Goal: Task Accomplishment & Management: Complete application form

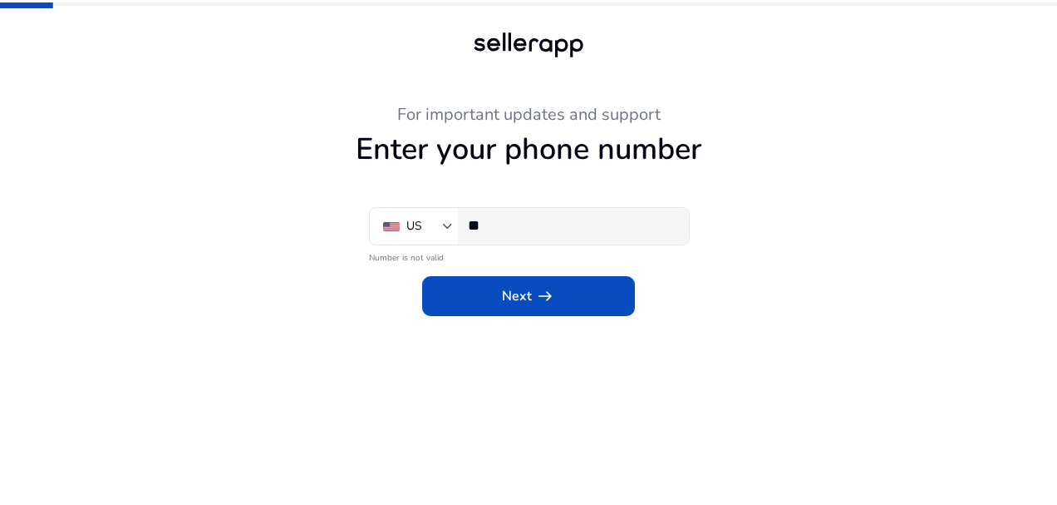
click at [628, 213] on div "**" at bounding box center [572, 226] width 208 height 37
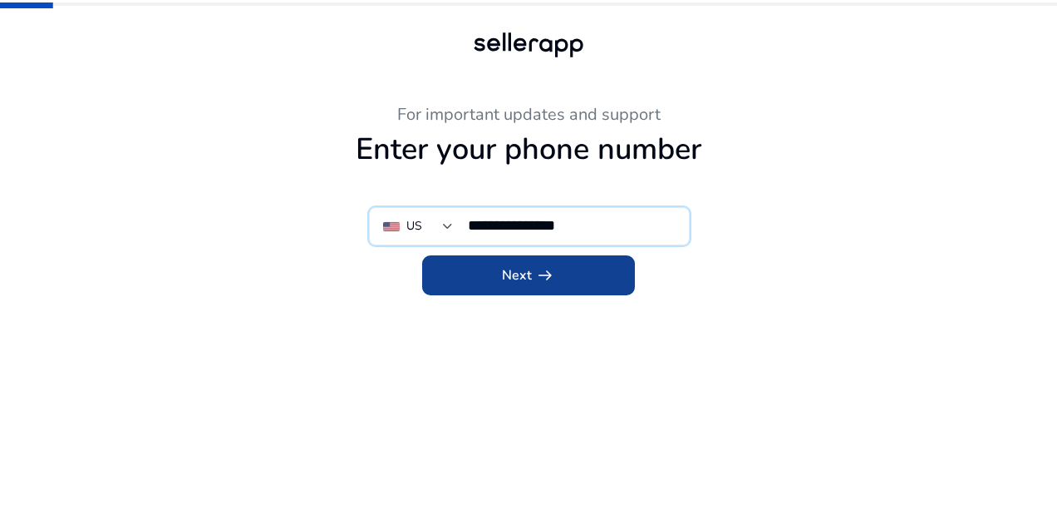
type input "**********"
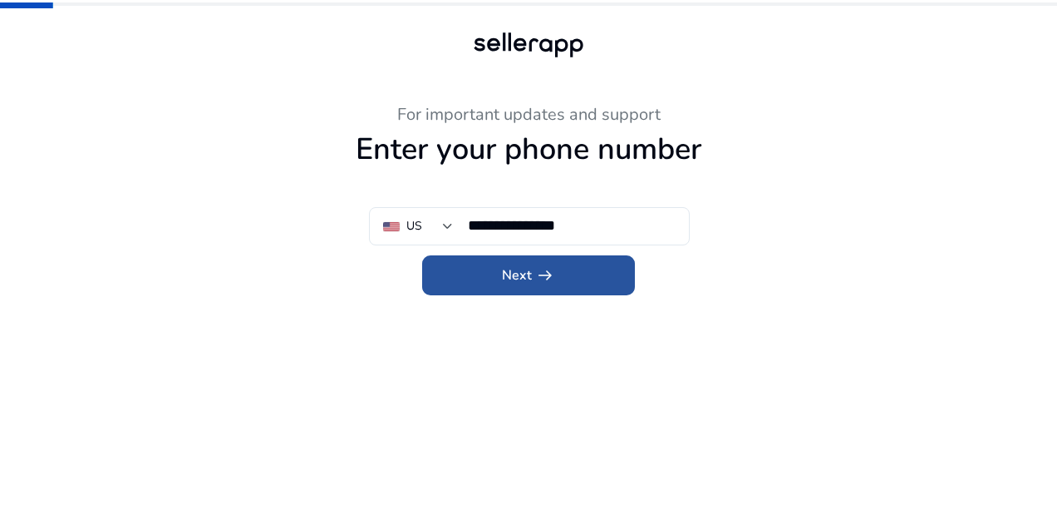
click at [566, 273] on span at bounding box center [528, 275] width 213 height 40
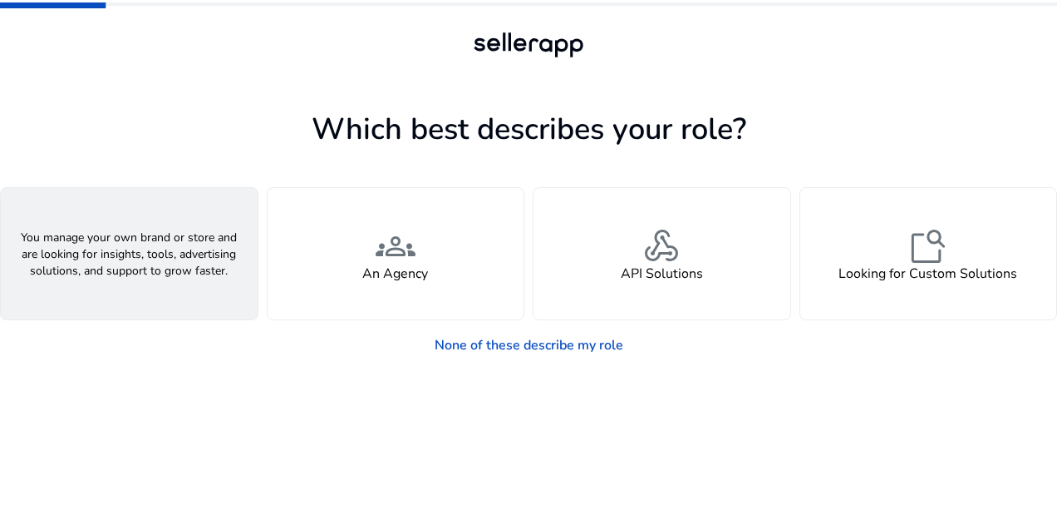
click at [190, 269] on div "person A Seller" at bounding box center [129, 253] width 257 height 131
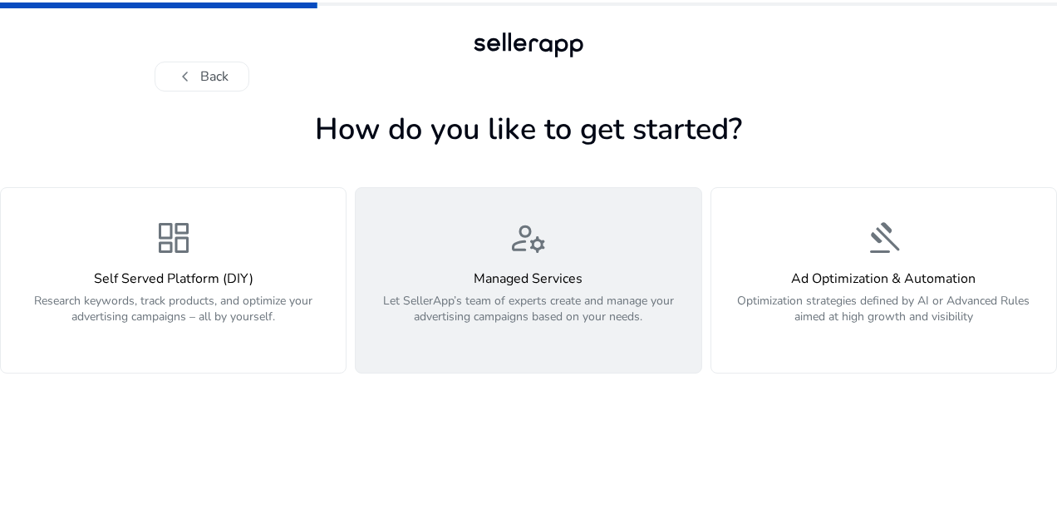
click at [602, 254] on div "manage_accounts Managed Services Let SellerApp’s team of experts create and man…" at bounding box center [528, 280] width 325 height 125
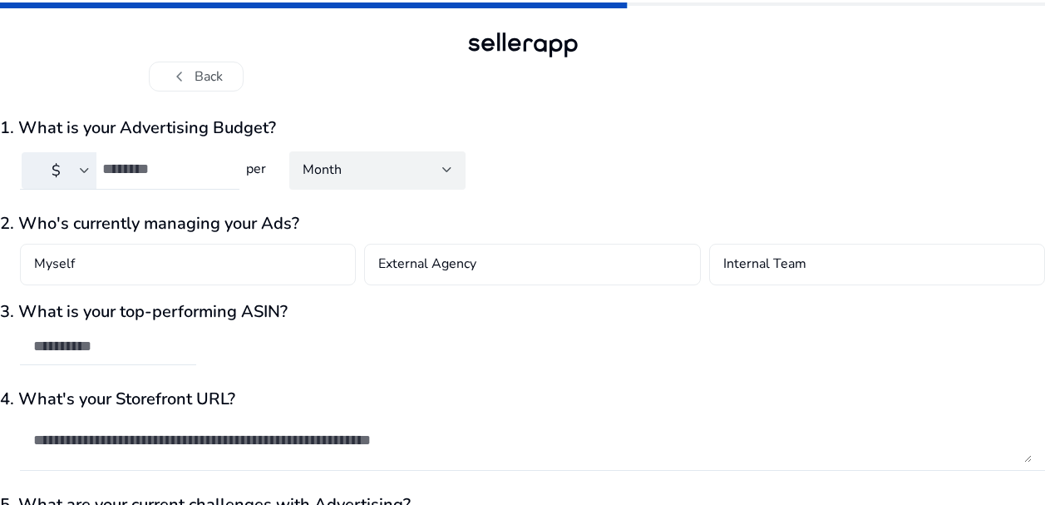
click at [386, 169] on div "Month" at bounding box center [373, 169] width 140 height 18
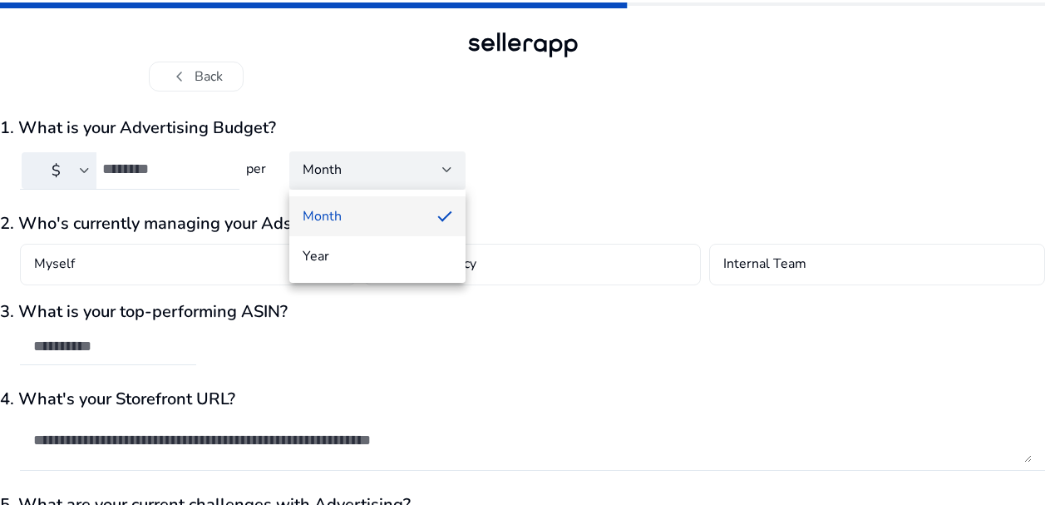
click at [512, 159] on div at bounding box center [522, 252] width 1045 height 505
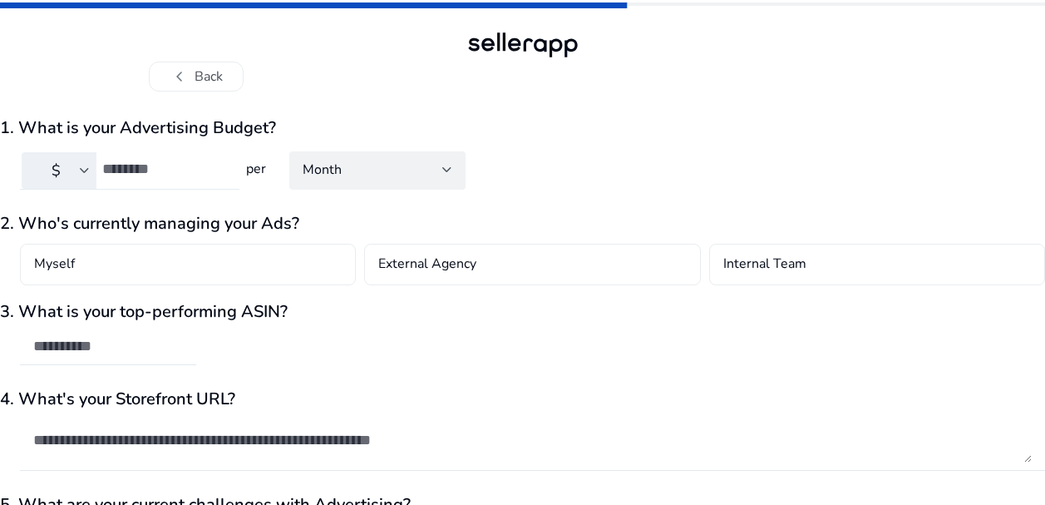
click at [165, 177] on input "number" at bounding box center [164, 169] width 124 height 18
click at [177, 176] on input "number" at bounding box center [164, 169] width 124 height 18
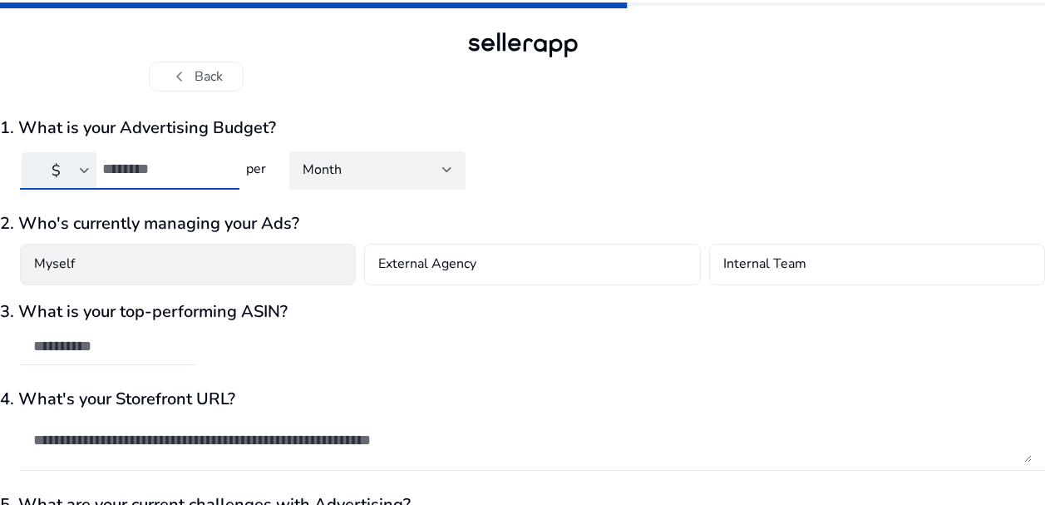
type input "***"
click at [176, 271] on div "Myself" at bounding box center [188, 265] width 336 height 42
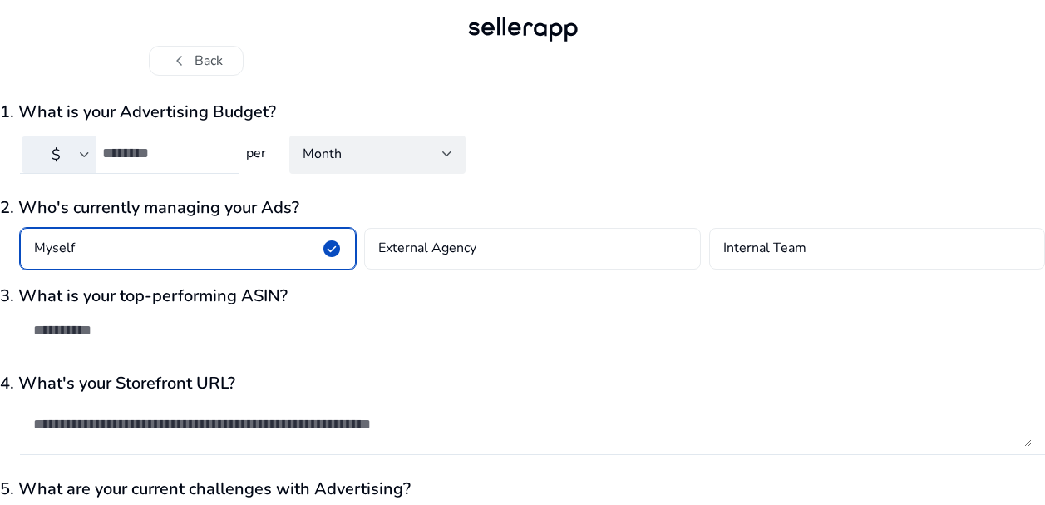
scroll to position [27, 0]
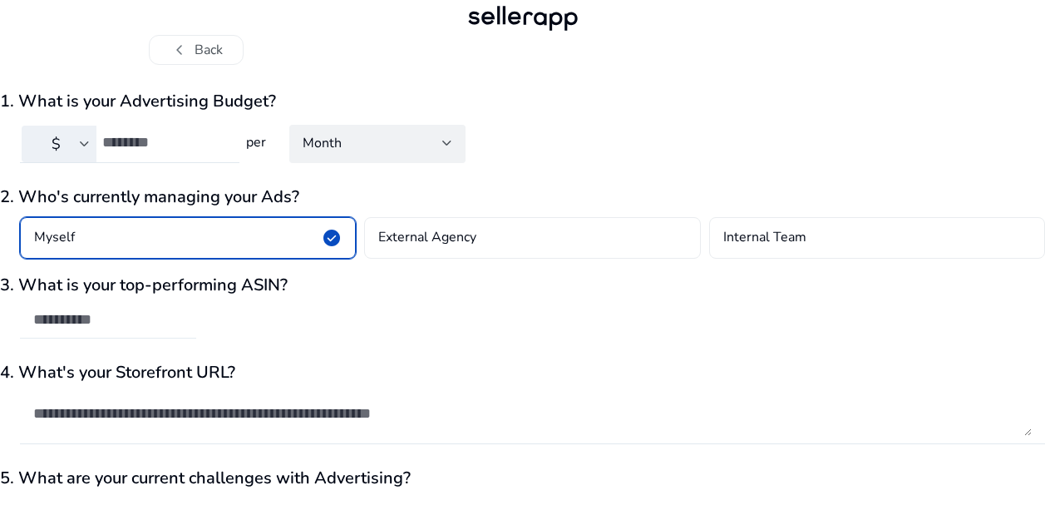
click at [131, 328] on input "text" at bounding box center [108, 319] width 150 height 18
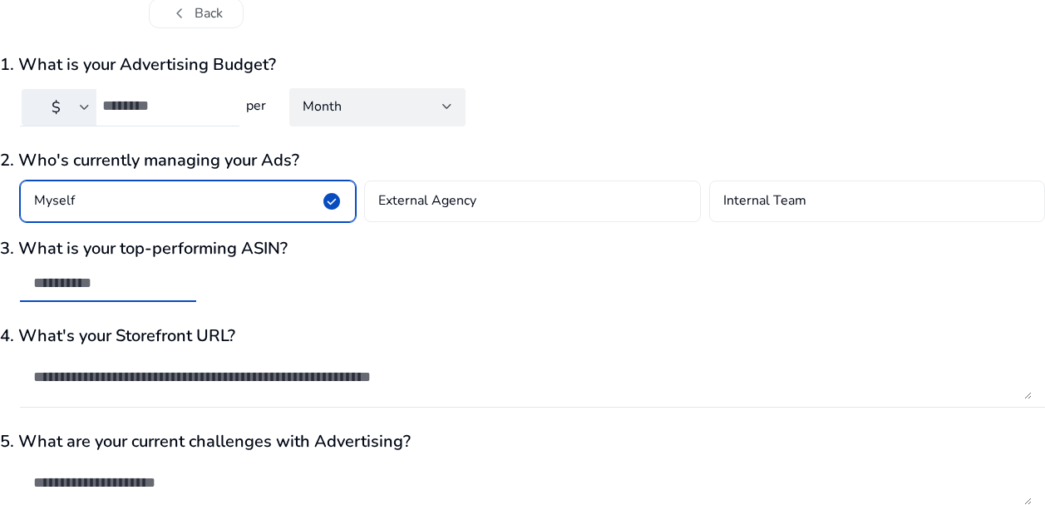
scroll to position [146, 0]
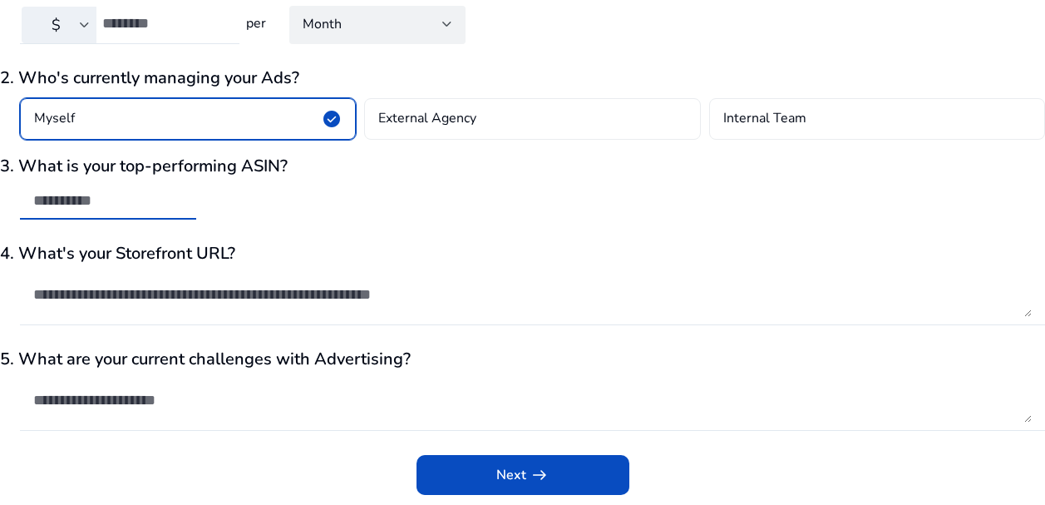
click at [170, 207] on input "text" at bounding box center [108, 200] width 150 height 18
paste input "**********"
type input "**********"
click at [190, 303] on textarea at bounding box center [532, 294] width 998 height 45
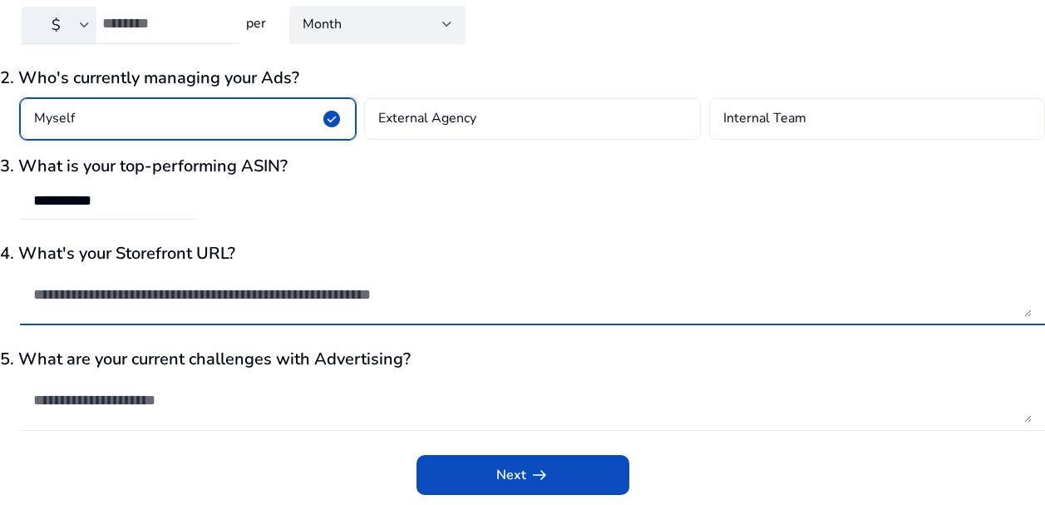
paste textarea "**********"
type textarea "**********"
click at [179, 414] on textarea at bounding box center [532, 399] width 998 height 45
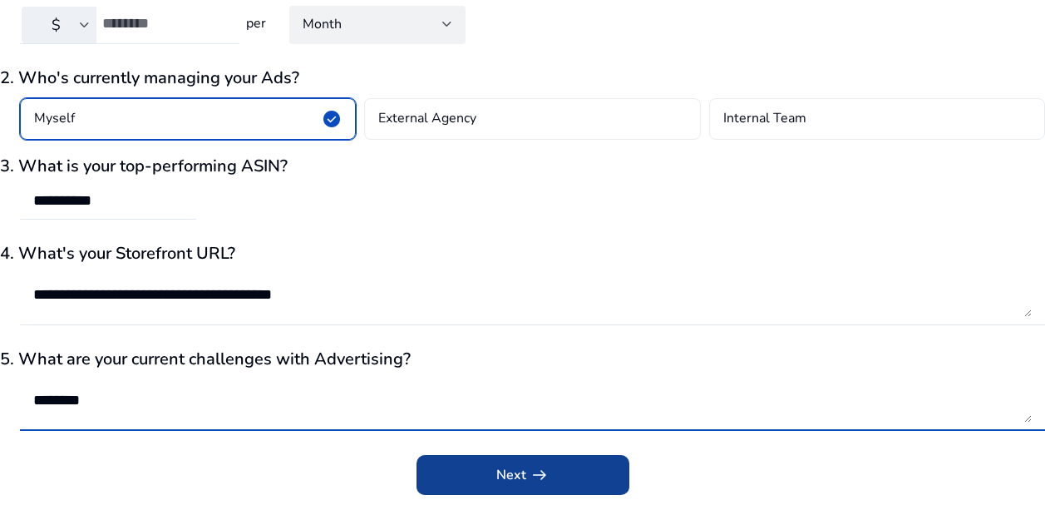
type textarea "********"
click at [441, 465] on span "submit" at bounding box center [522, 475] width 213 height 40
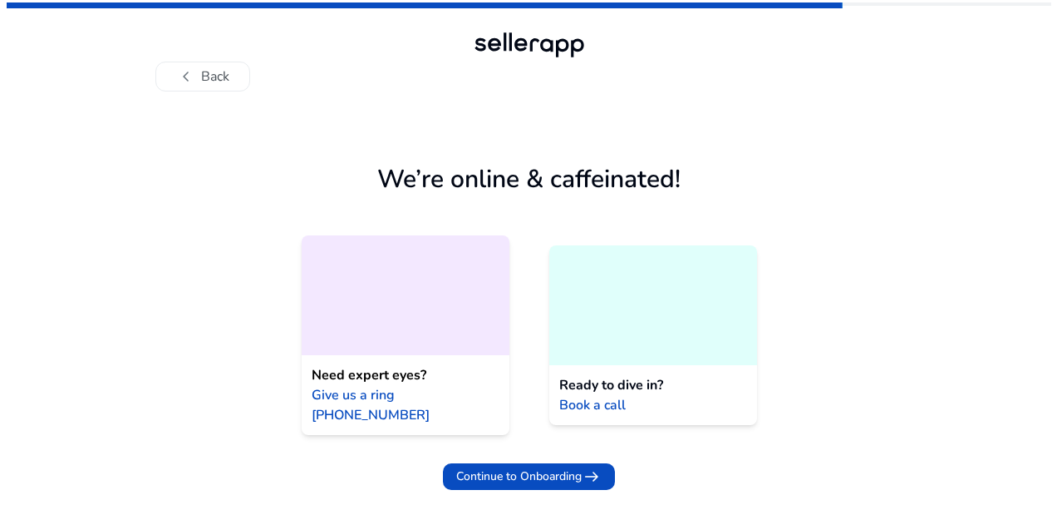
scroll to position [0, 0]
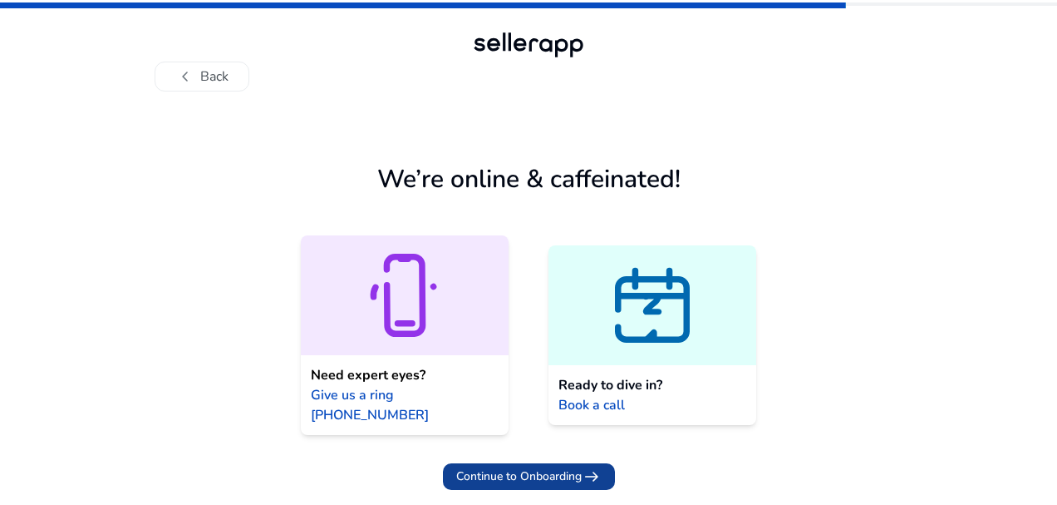
click at [500, 467] on span "Continue to Onboarding" at bounding box center [519, 475] width 126 height 17
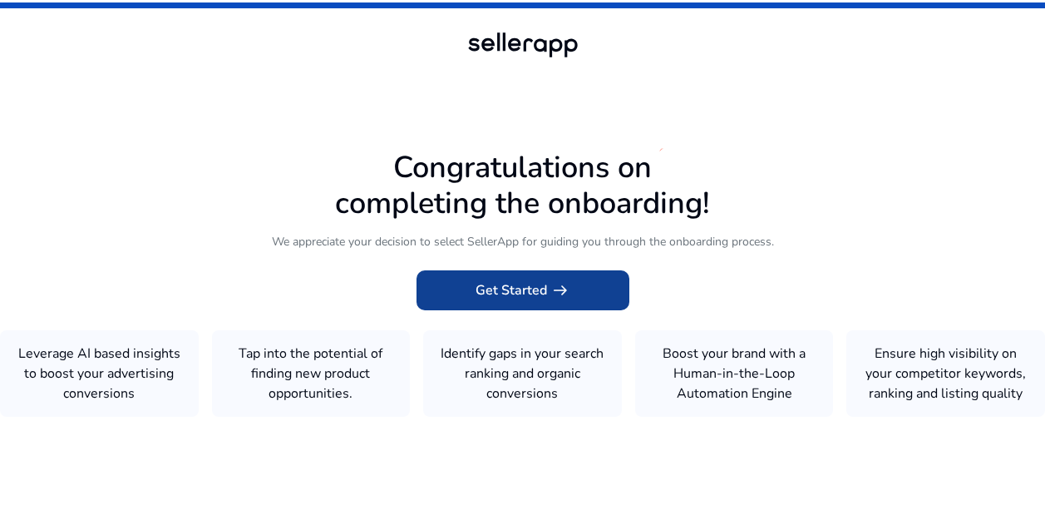
click at [525, 300] on span "Get Started arrow_right_alt" at bounding box center [523, 290] width 95 height 20
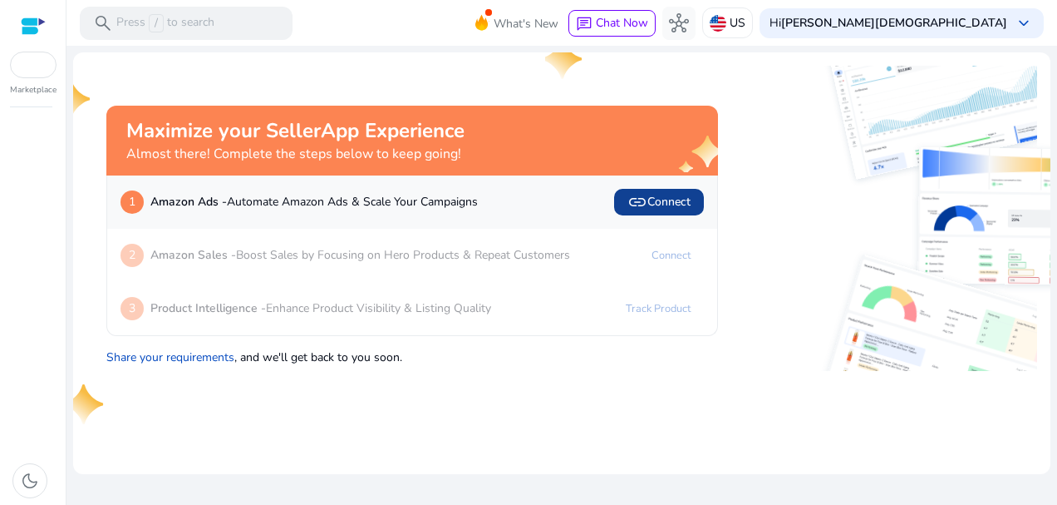
click at [678, 200] on span "link Connect" at bounding box center [659, 202] width 63 height 20
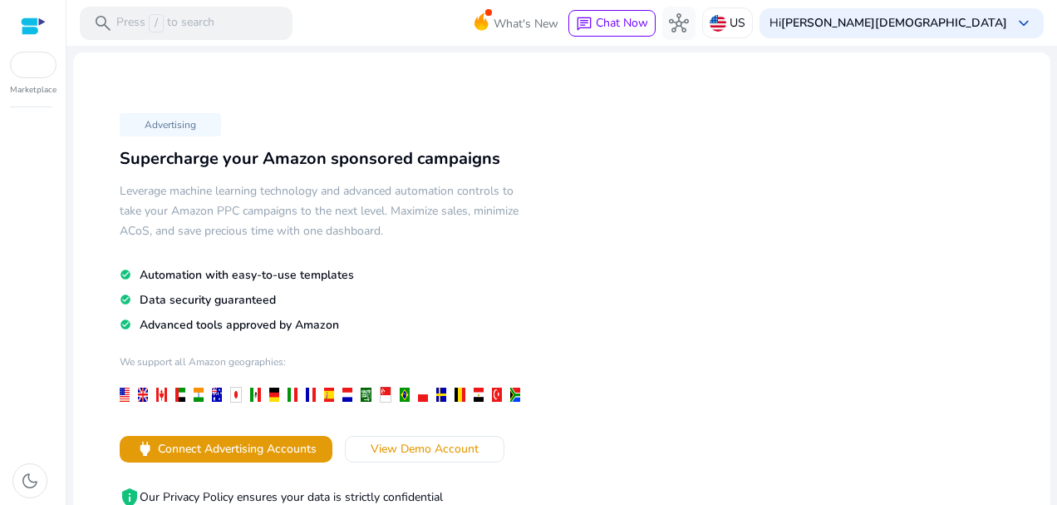
scroll to position [224, 0]
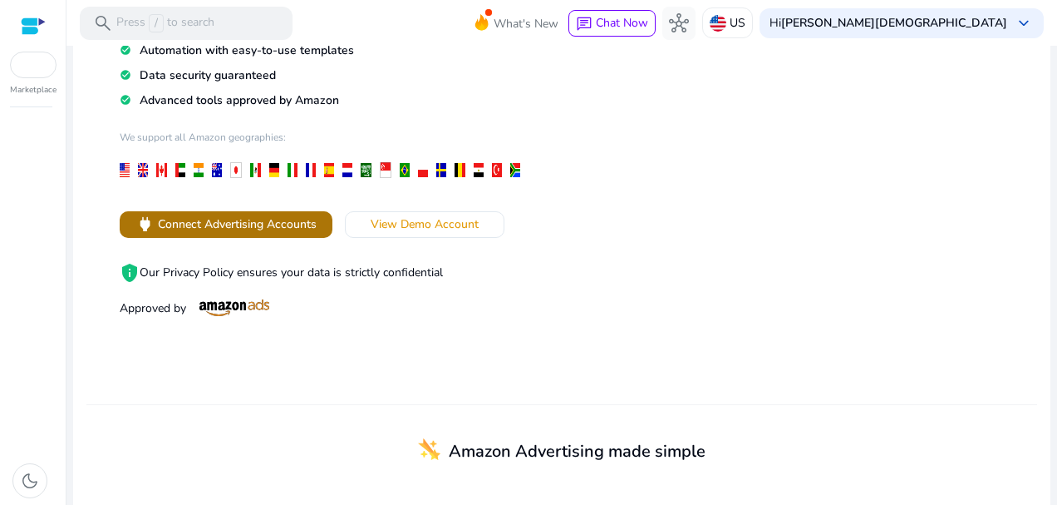
click at [265, 230] on span "Connect Advertising Accounts" at bounding box center [237, 223] width 159 height 17
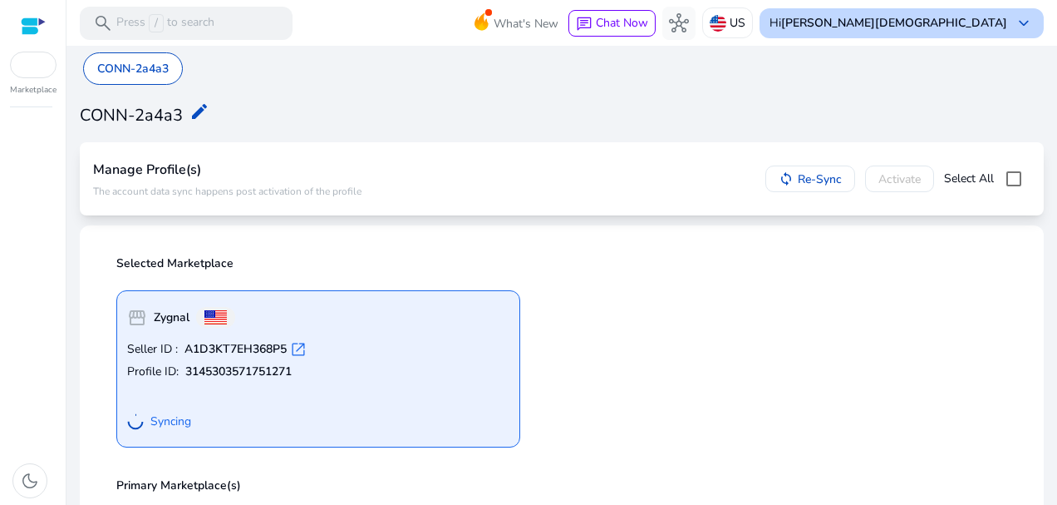
click at [959, 28] on b "[PERSON_NAME][DEMOGRAPHIC_DATA]" at bounding box center [894, 23] width 226 height 16
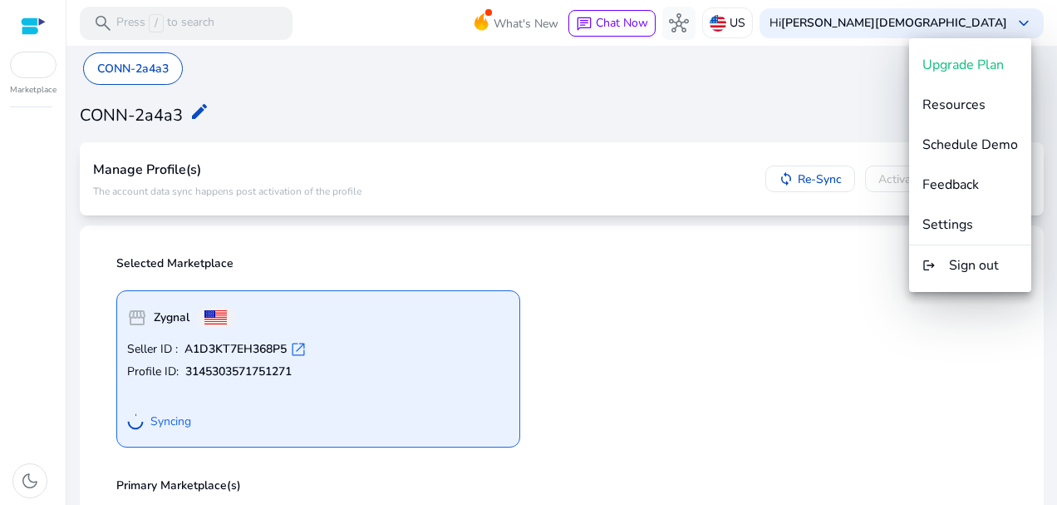
click at [881, 309] on div at bounding box center [528, 252] width 1057 height 505
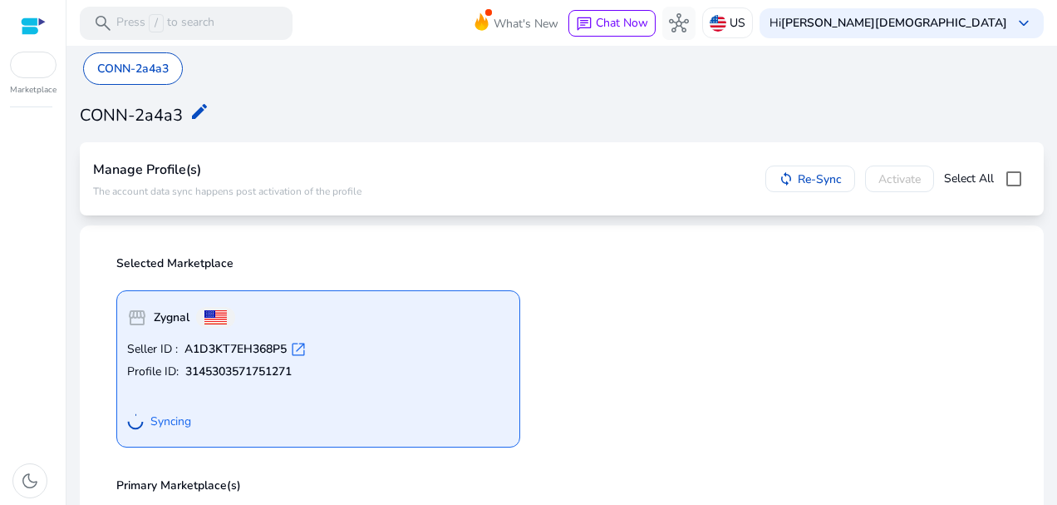
click at [292, 344] on p "Seller ID : A1D3KT7EH368P5 open_in_new" at bounding box center [318, 349] width 382 height 17
click at [294, 346] on span "open_in_new" at bounding box center [298, 349] width 17 height 17
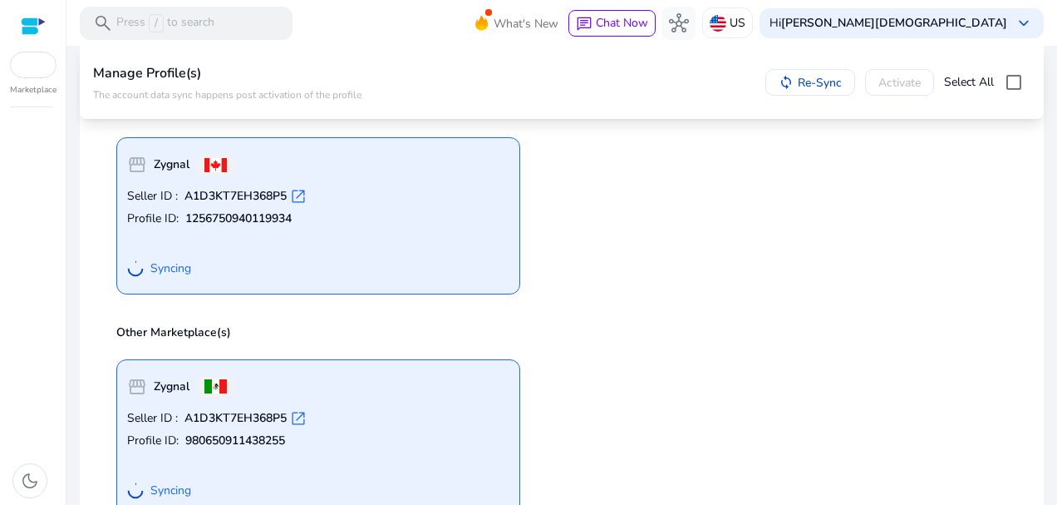
click at [30, 27] on div at bounding box center [33, 26] width 25 height 19
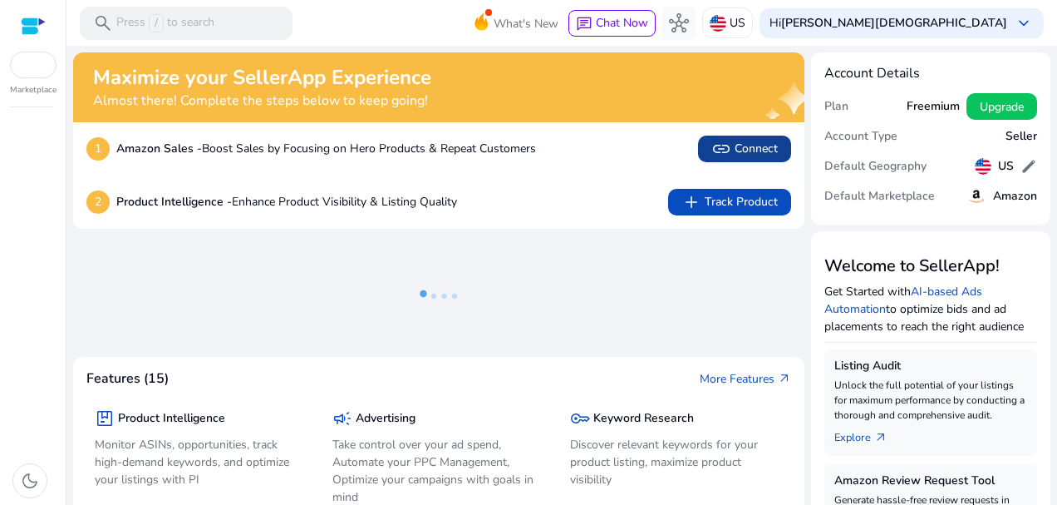
click at [739, 141] on span "link Connect" at bounding box center [745, 149] width 67 height 20
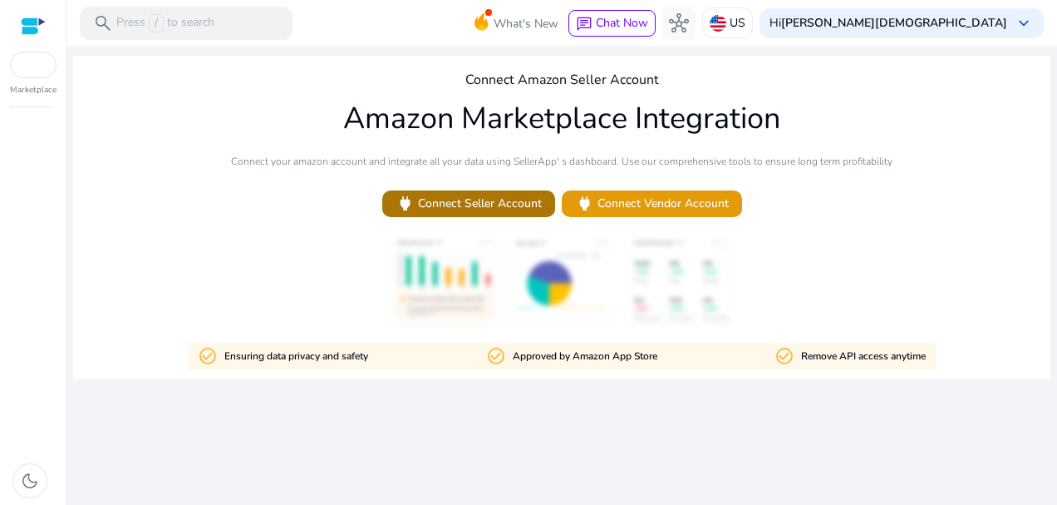
click at [530, 207] on span "power Connect Seller Account" at bounding box center [469, 203] width 146 height 19
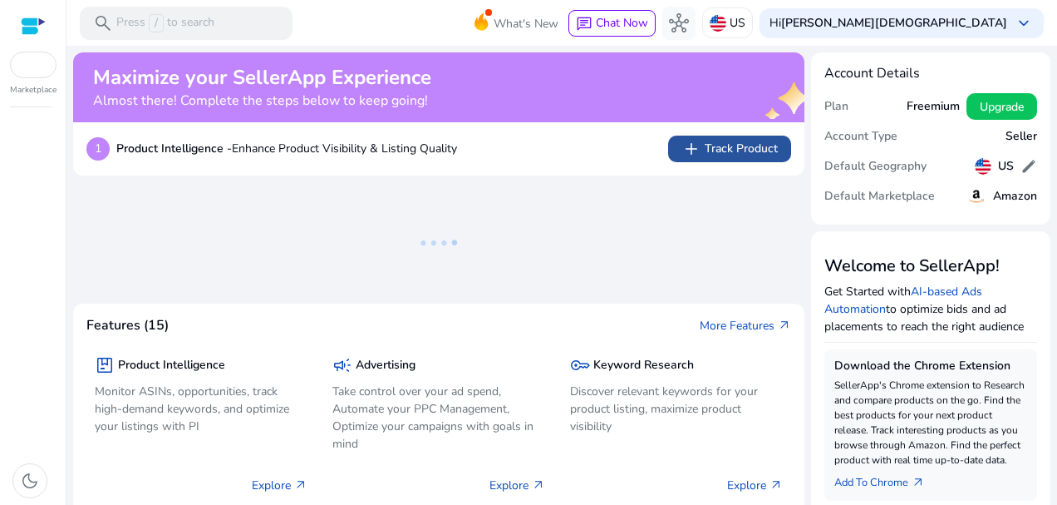
click at [708, 145] on span "add Track Product" at bounding box center [730, 149] width 96 height 20
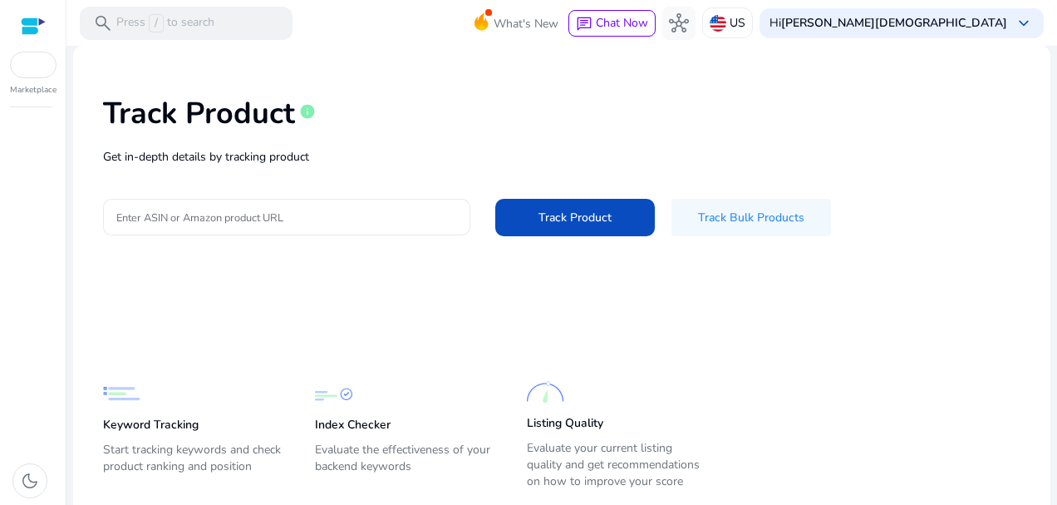
click at [328, 215] on div "Track Product info Get in-depth details by tracking product Enter ASIN or Amazo…" at bounding box center [561, 164] width 951 height 210
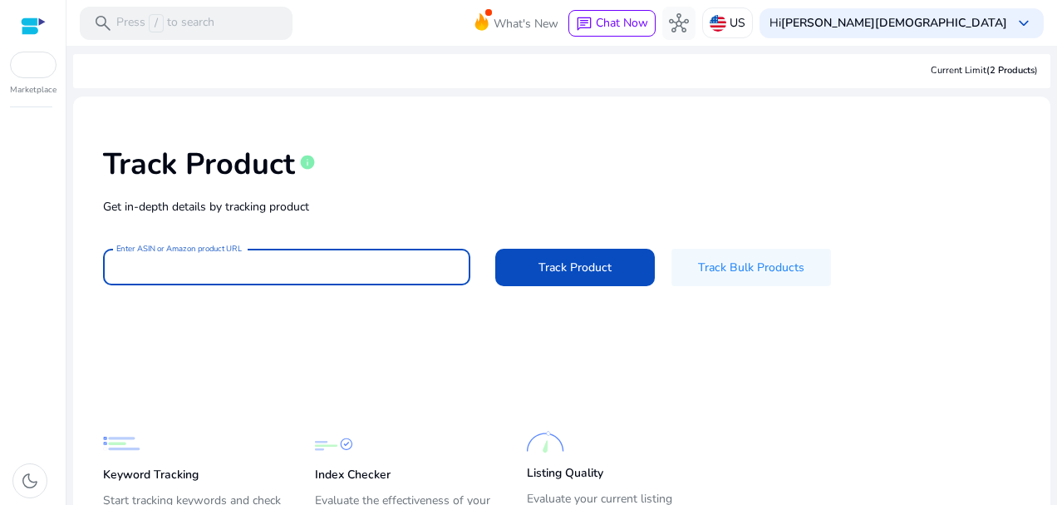
paste input "**********"
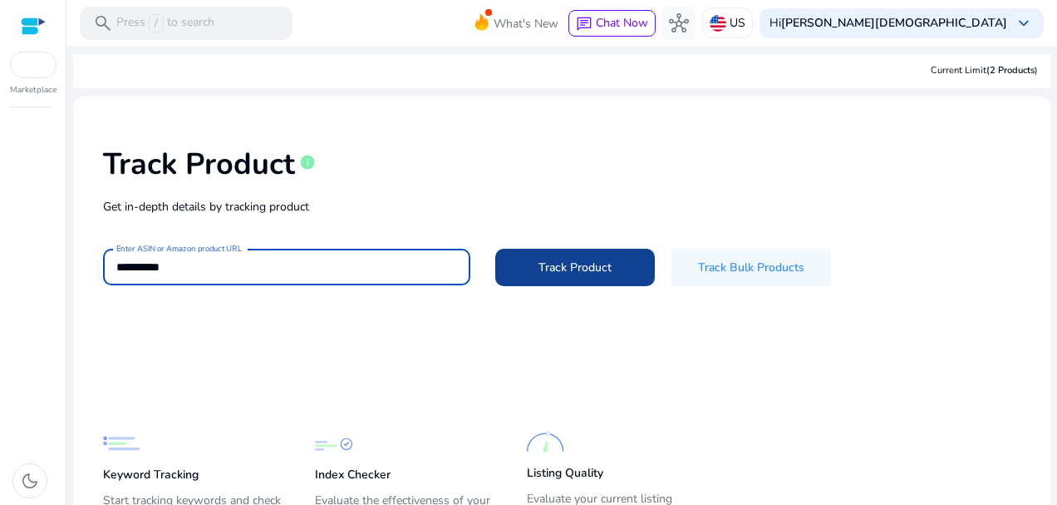
type input "**********"
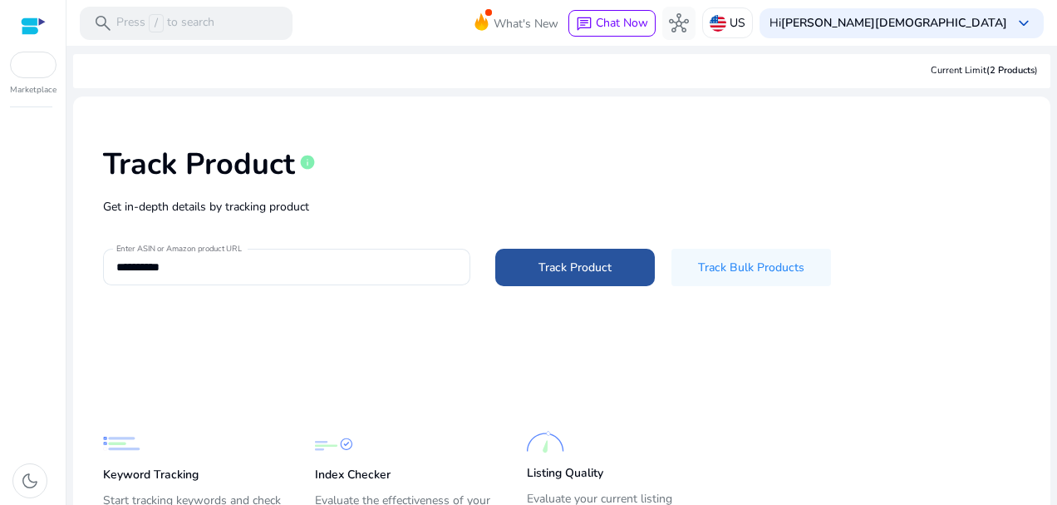
click at [558, 269] on span "Track Product" at bounding box center [575, 267] width 73 height 17
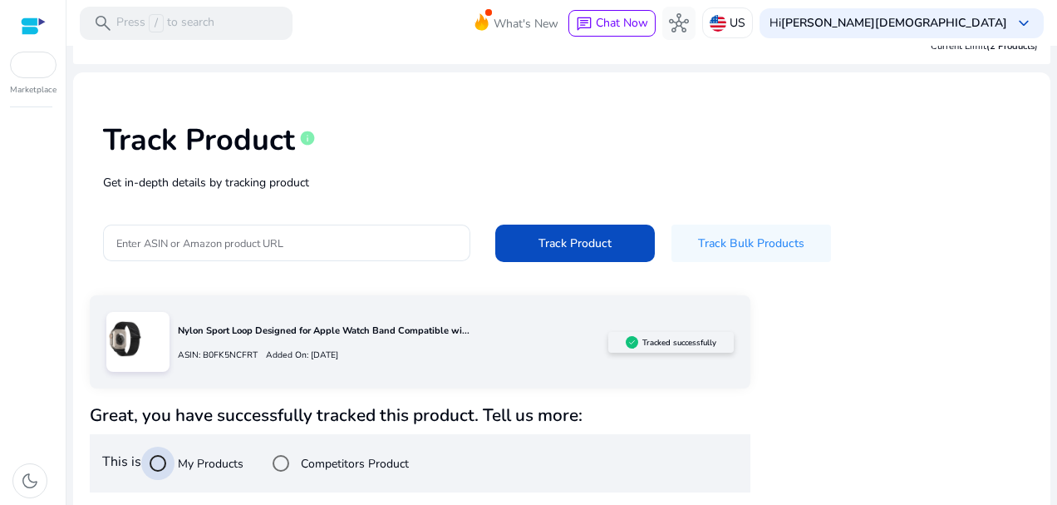
scroll to position [221, 0]
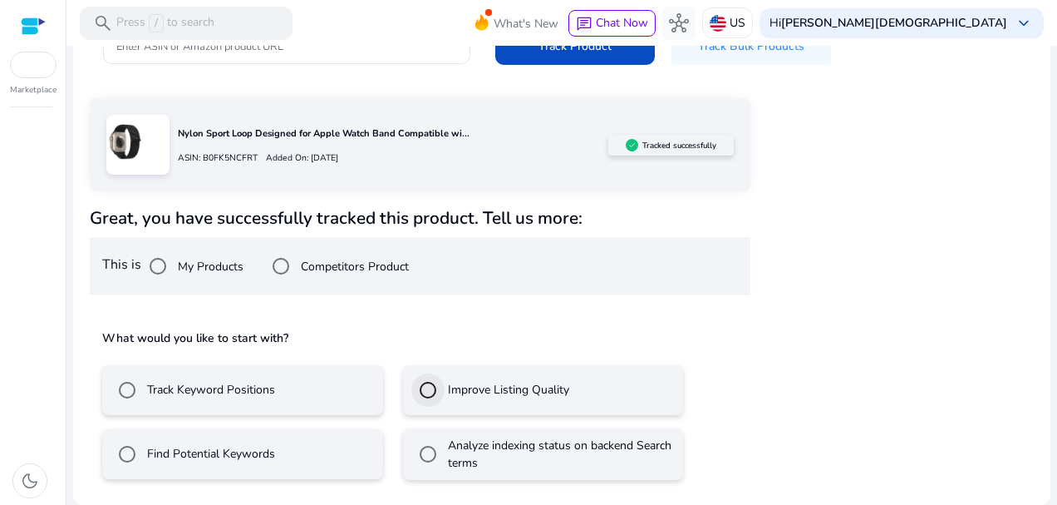
click at [443, 393] on div at bounding box center [428, 390] width 40 height 40
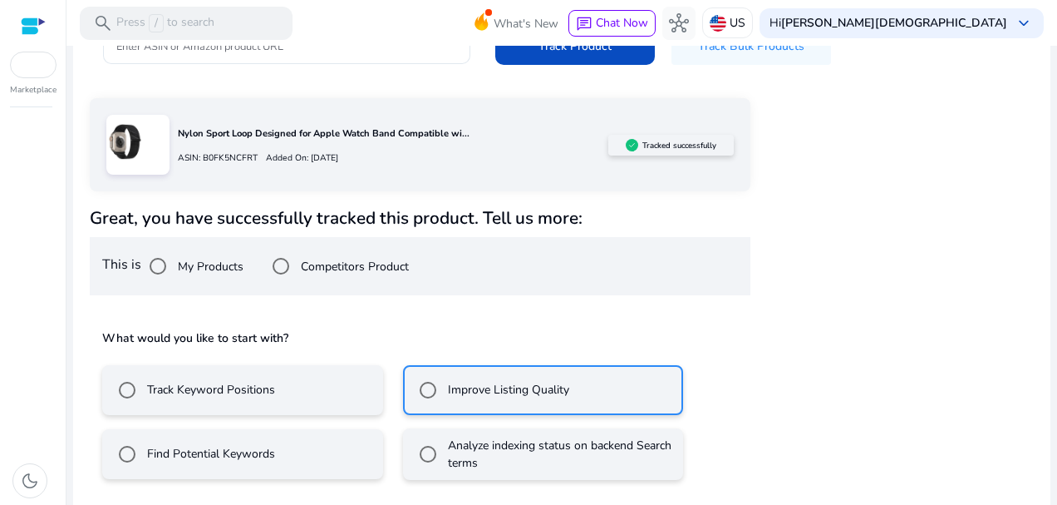
click at [265, 397] on label "Track Keyword Positions" at bounding box center [209, 389] width 131 height 17
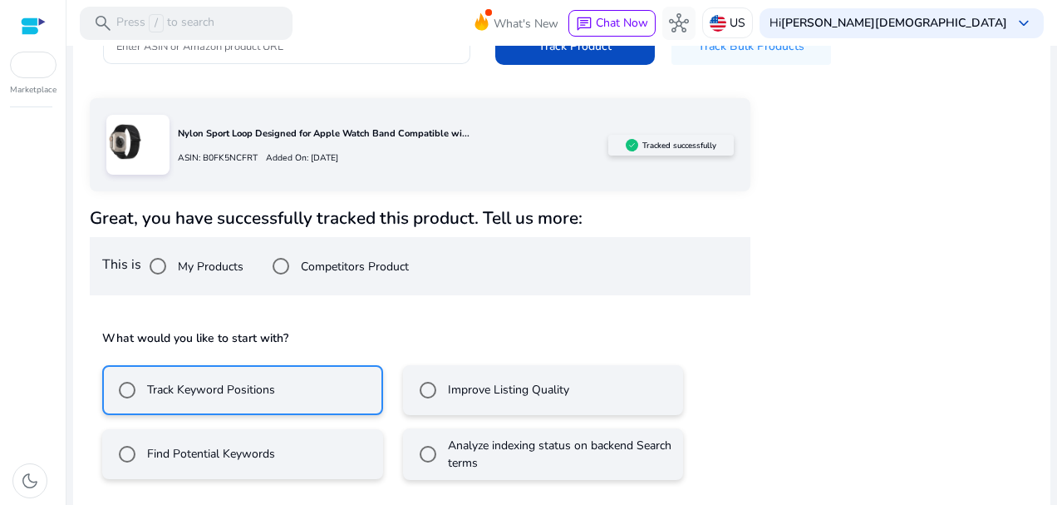
click at [404, 395] on mat-radio-button "Improve Listing Quality" at bounding box center [543, 390] width 281 height 50
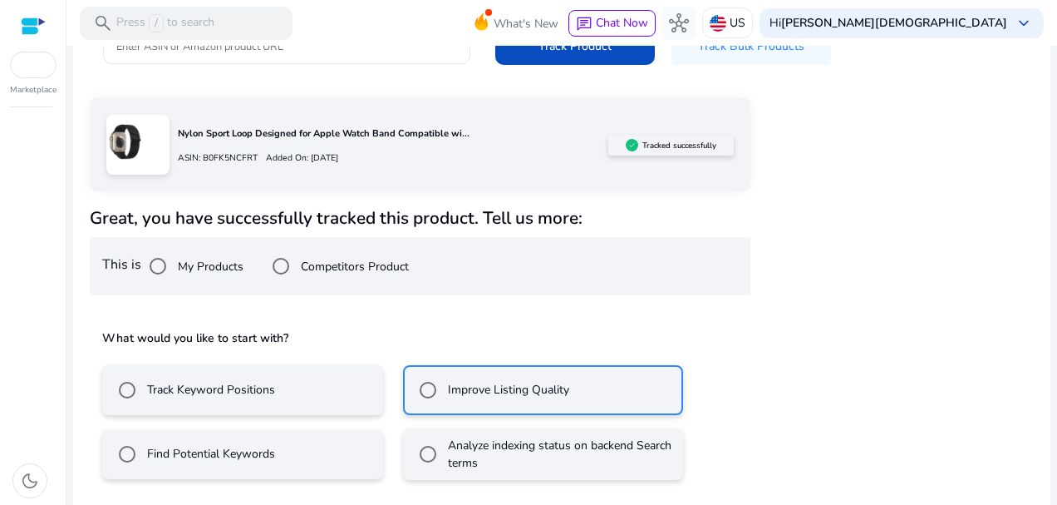
scroll to position [295, 0]
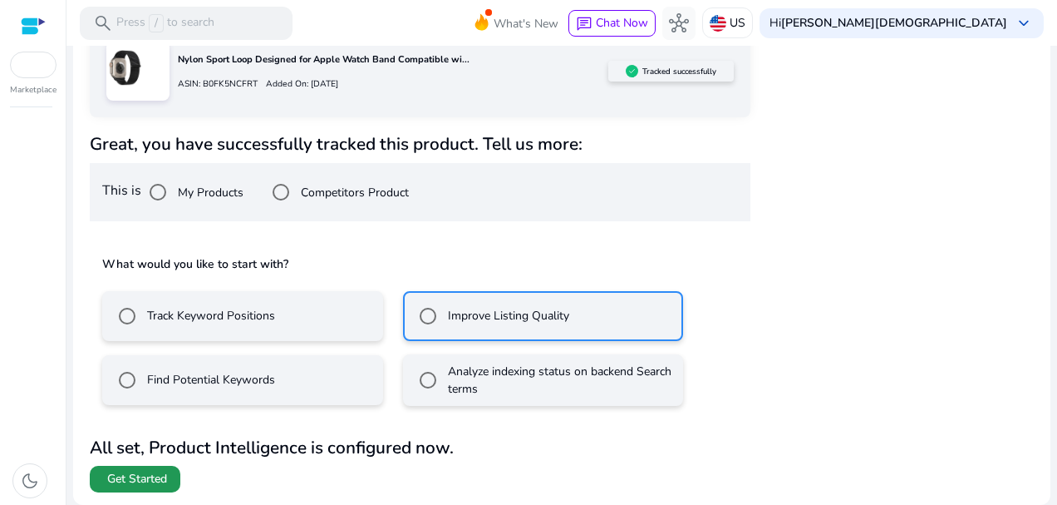
click at [154, 481] on span "Get Started" at bounding box center [137, 479] width 60 height 17
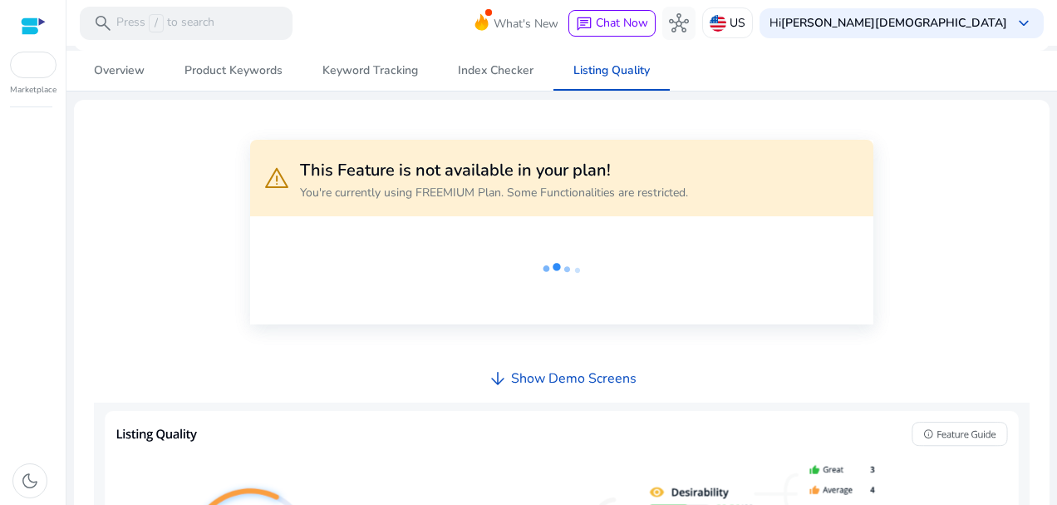
scroll to position [131, 0]
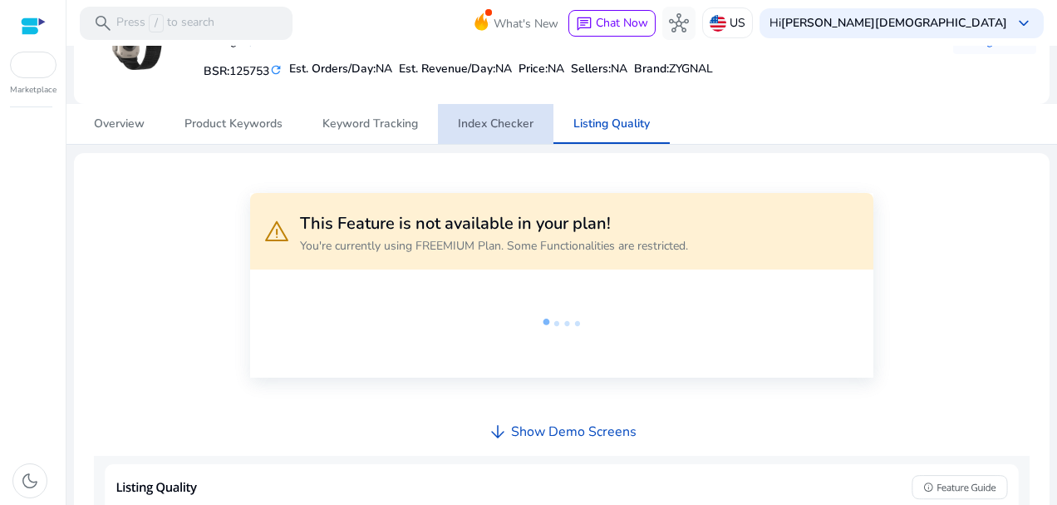
click at [515, 137] on span "Index Checker" at bounding box center [496, 124] width 76 height 40
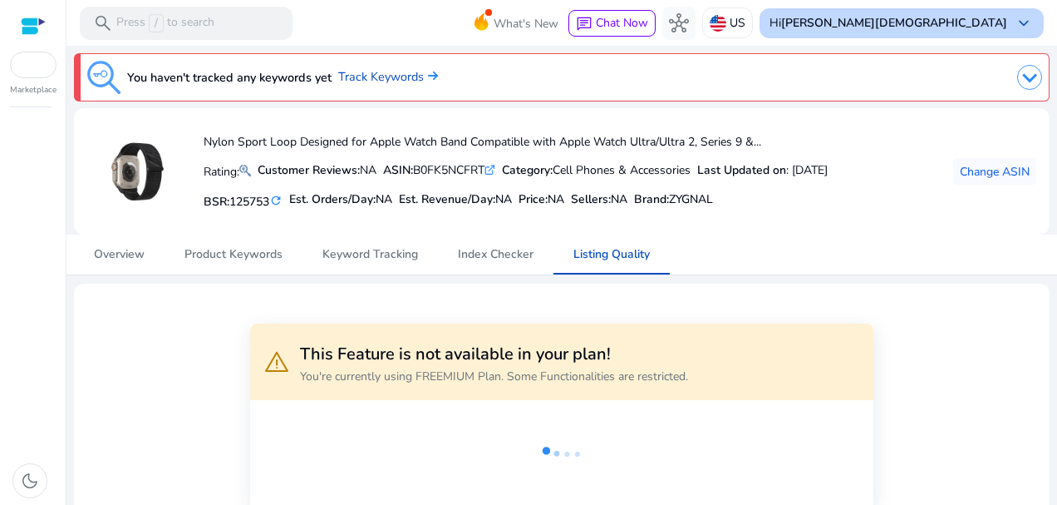
click at [968, 22] on b "[PERSON_NAME][DEMOGRAPHIC_DATA]" at bounding box center [894, 23] width 226 height 16
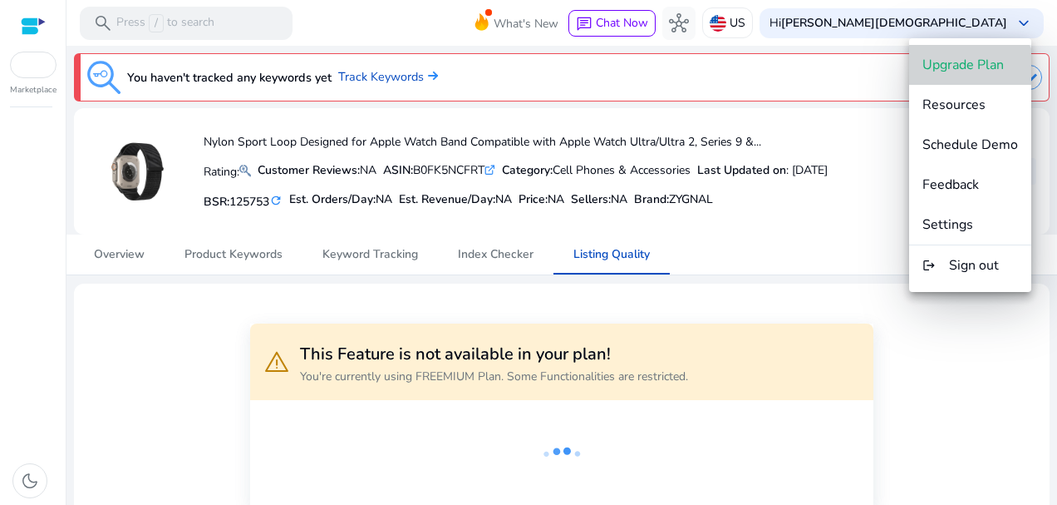
click at [968, 74] on button "Upgrade Plan" at bounding box center [970, 65] width 122 height 40
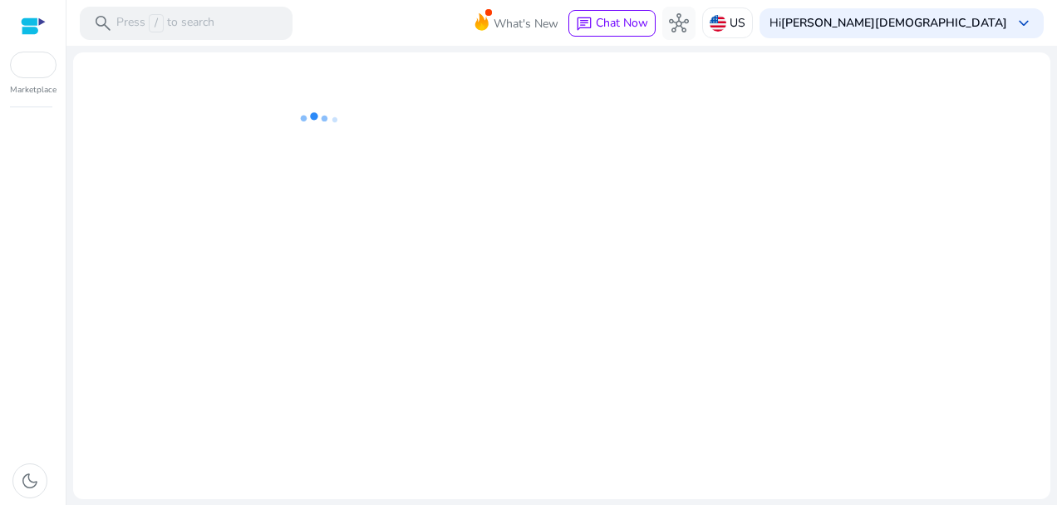
click at [34, 22] on div at bounding box center [33, 26] width 25 height 19
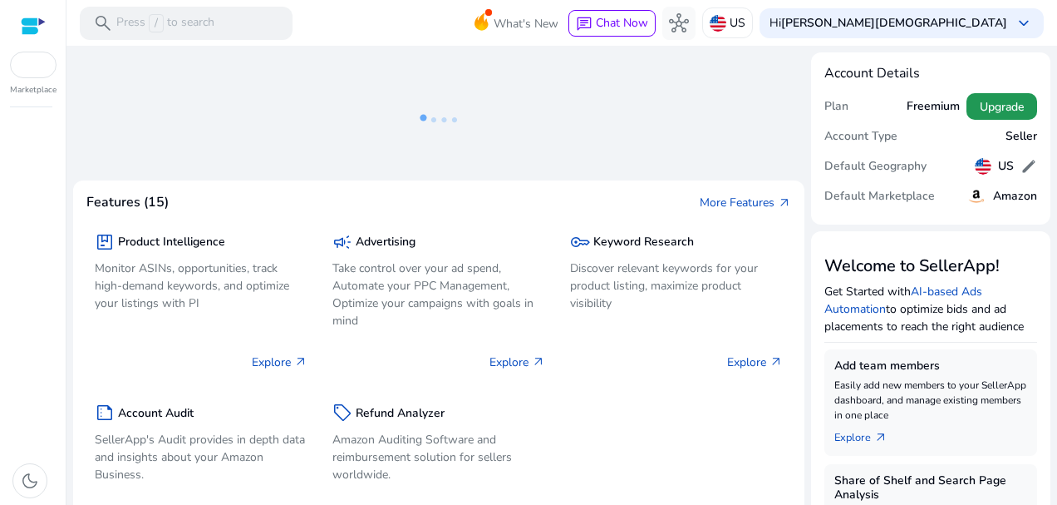
click at [980, 104] on span "Upgrade" at bounding box center [1002, 106] width 44 height 17
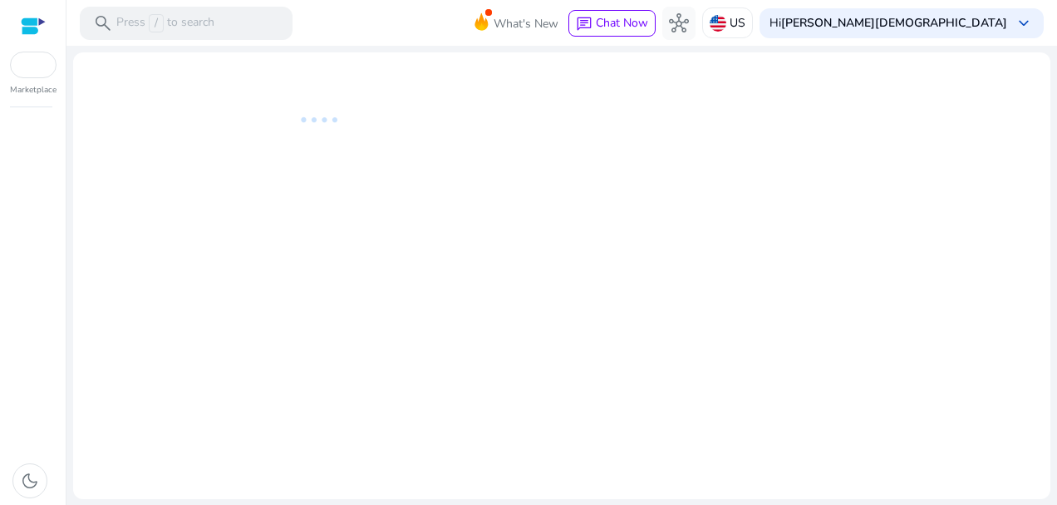
click at [28, 25] on div at bounding box center [33, 26] width 25 height 19
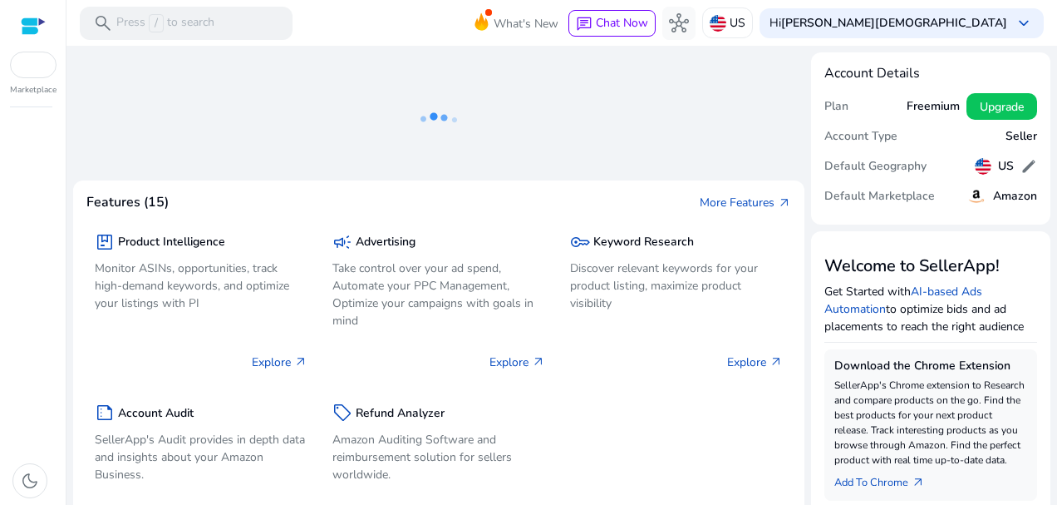
click at [32, 68] on div at bounding box center [33, 65] width 47 height 27
click at [980, 116] on span "Upgrade" at bounding box center [1002, 106] width 44 height 17
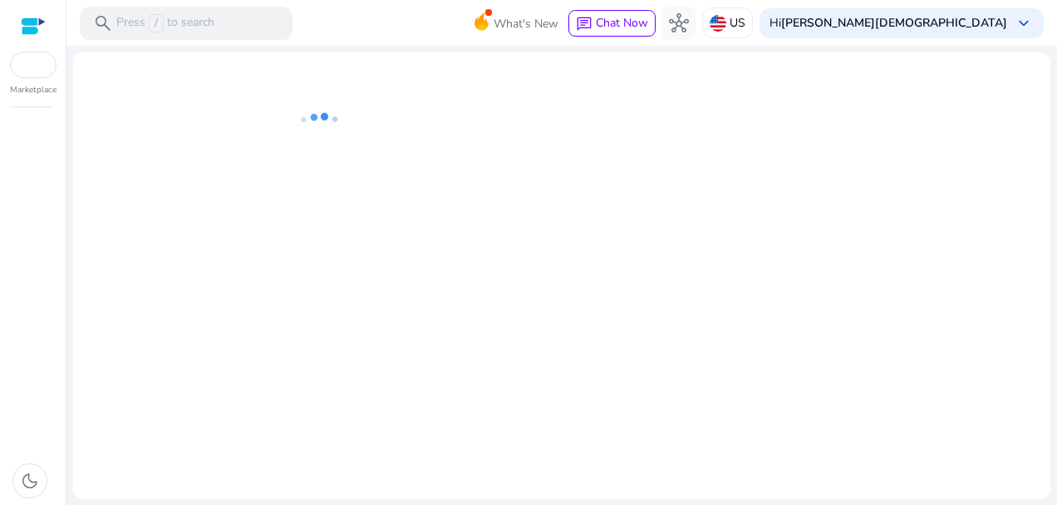
click at [27, 74] on div at bounding box center [33, 65] width 47 height 27
click at [39, 23] on div at bounding box center [33, 26] width 25 height 19
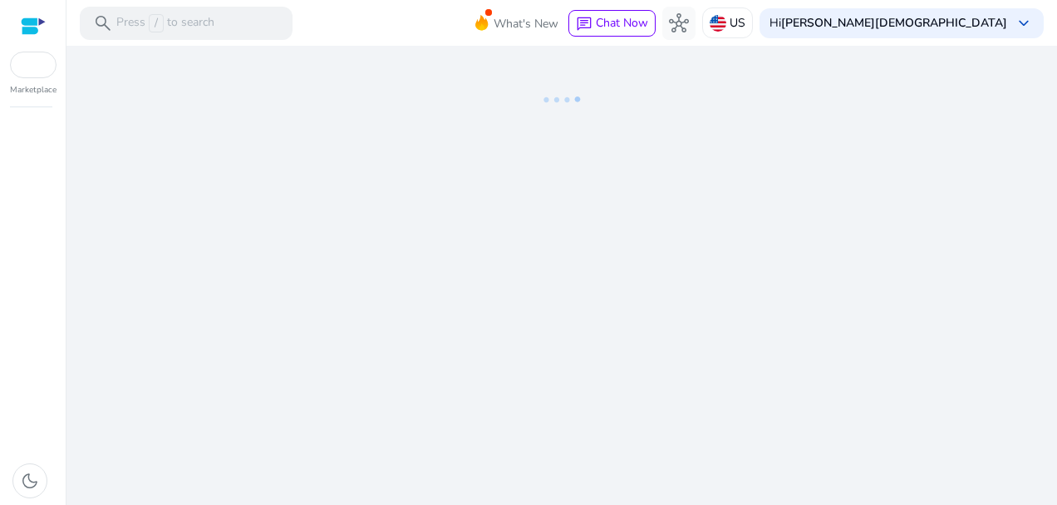
click at [33, 33] on div at bounding box center [33, 26] width 25 height 19
click at [35, 62] on div at bounding box center [33, 65] width 47 height 27
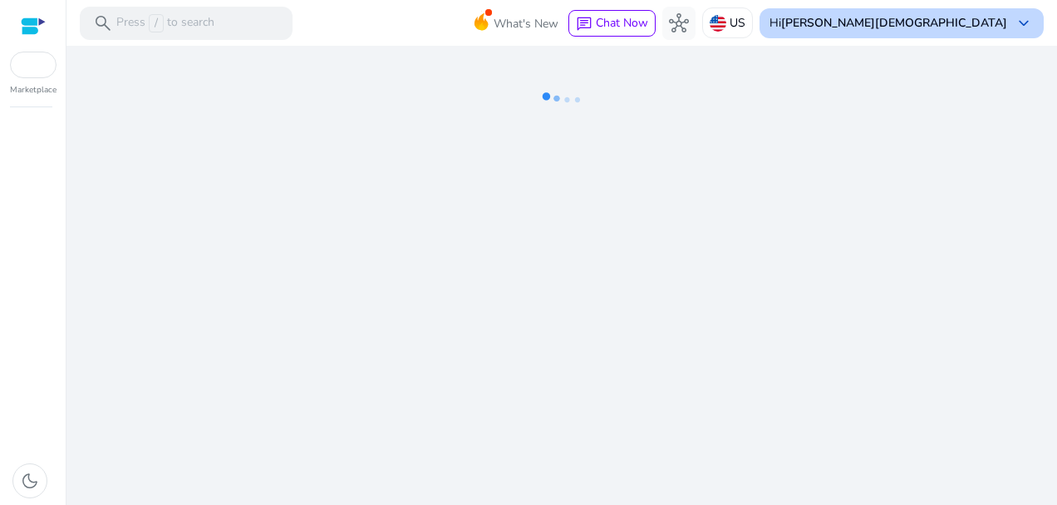
click at [1019, 33] on span "keyboard_arrow_down" at bounding box center [1024, 23] width 20 height 20
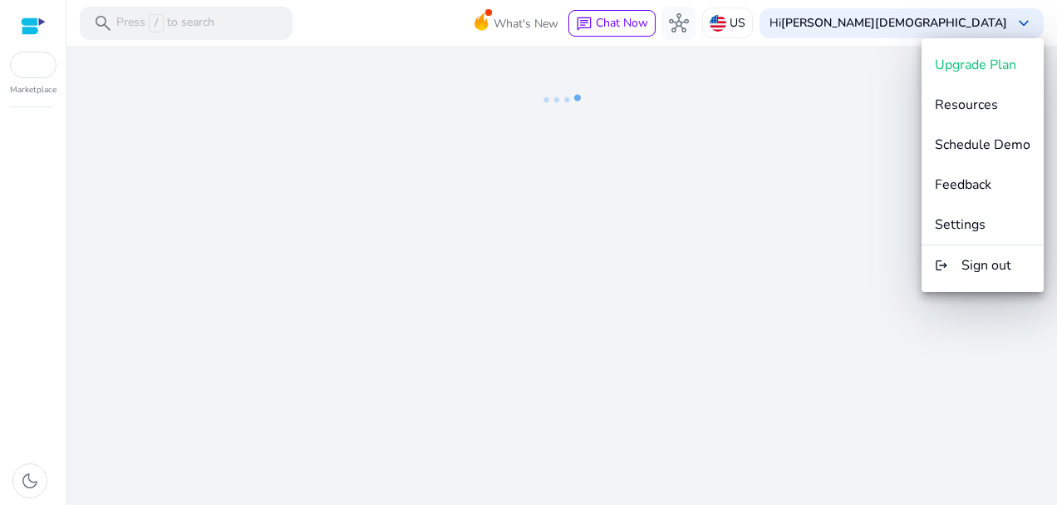
click at [28, 31] on div at bounding box center [528, 252] width 1057 height 505
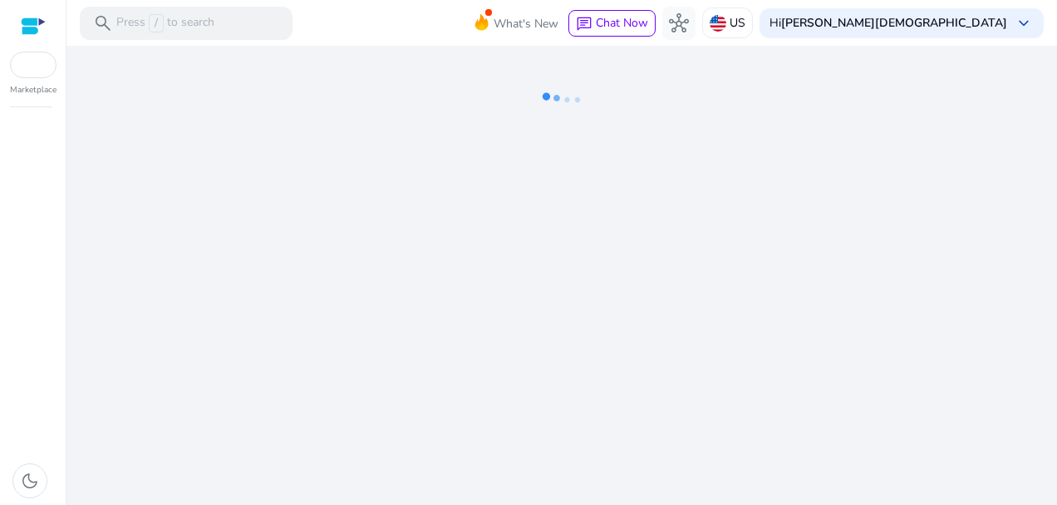
click at [33, 27] on div at bounding box center [33, 26] width 25 height 19
click at [35, 67] on div at bounding box center [33, 65] width 47 height 27
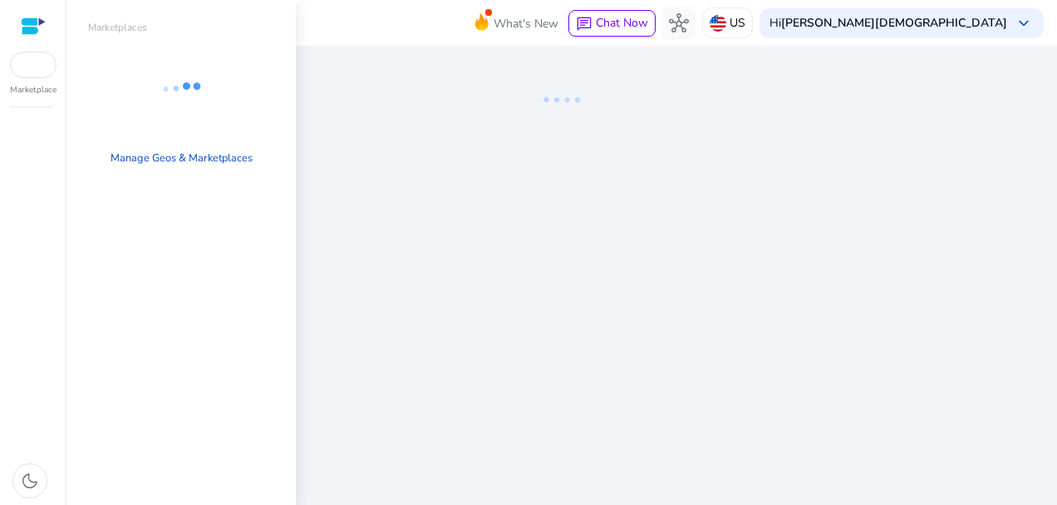
click at [22, 22] on div at bounding box center [33, 26] width 25 height 19
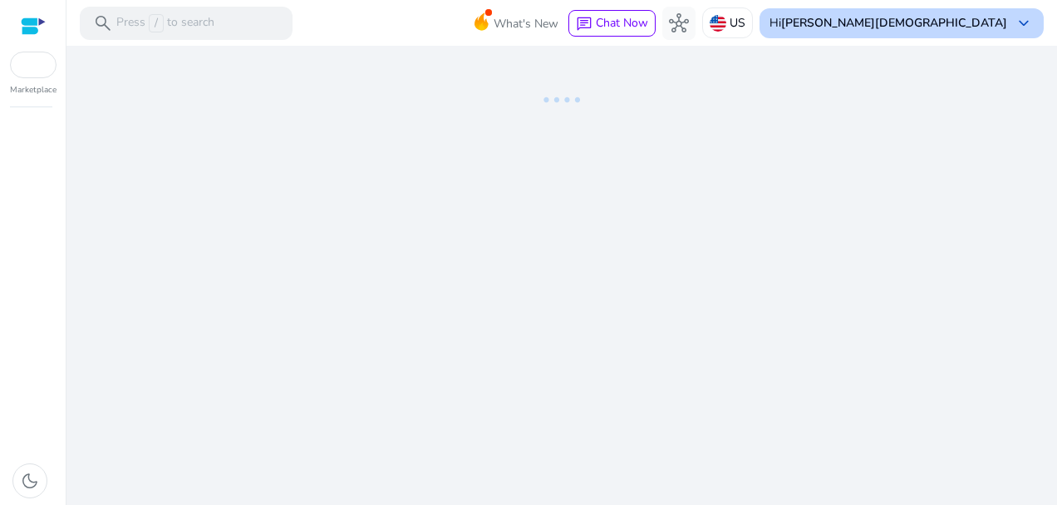
click at [975, 23] on b "[PERSON_NAME][DEMOGRAPHIC_DATA]" at bounding box center [894, 23] width 226 height 16
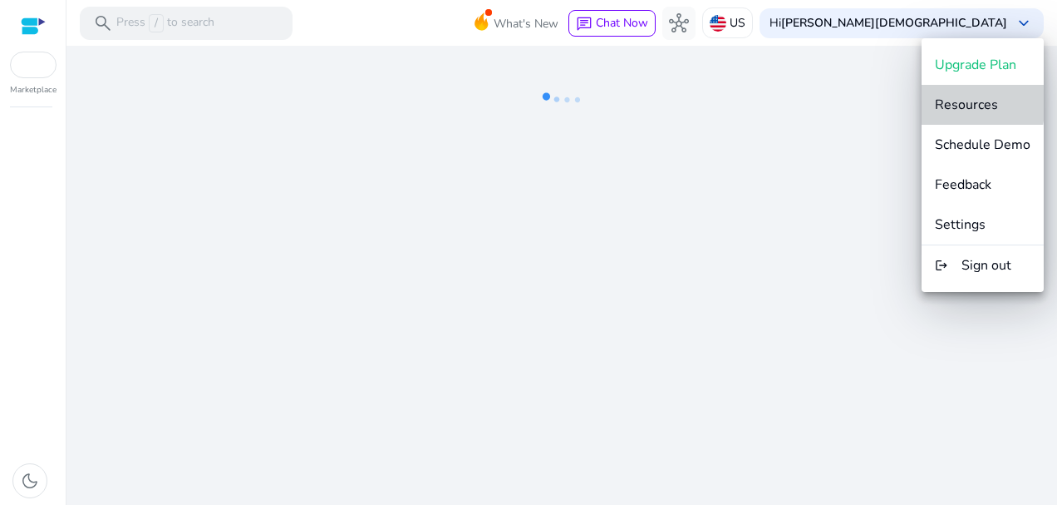
click at [967, 101] on span "Resources" at bounding box center [966, 105] width 63 height 18
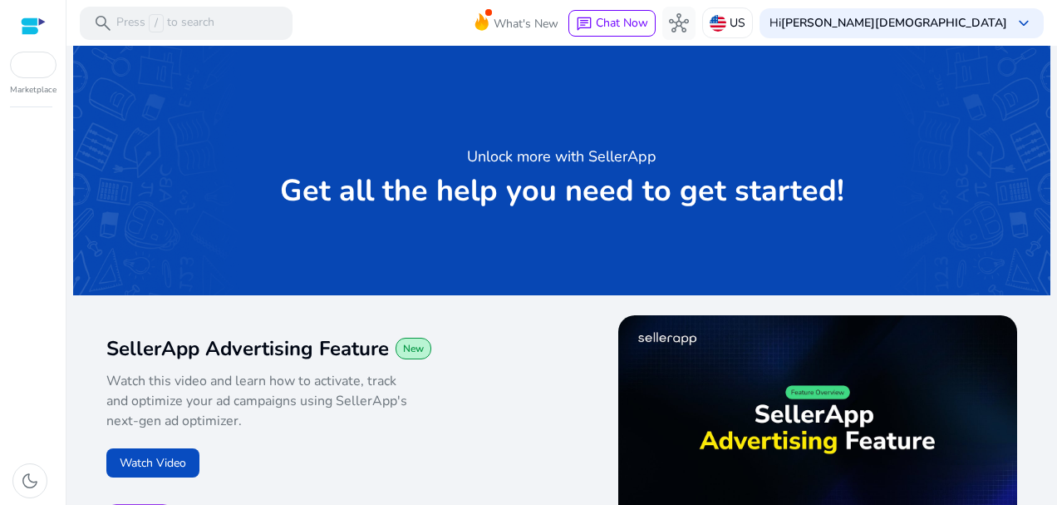
click at [37, 22] on div at bounding box center [33, 26] width 25 height 19
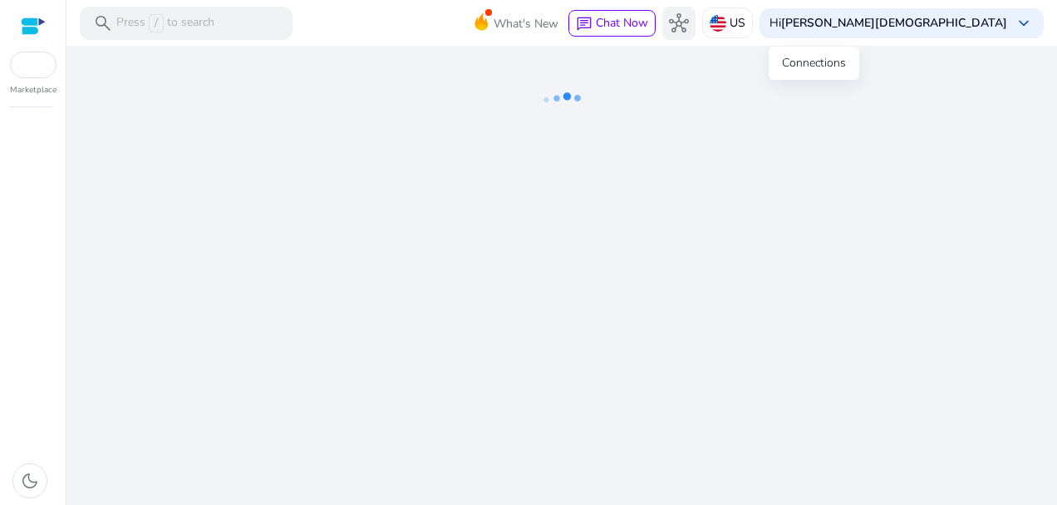
click at [696, 17] on button "hub" at bounding box center [679, 23] width 33 height 33
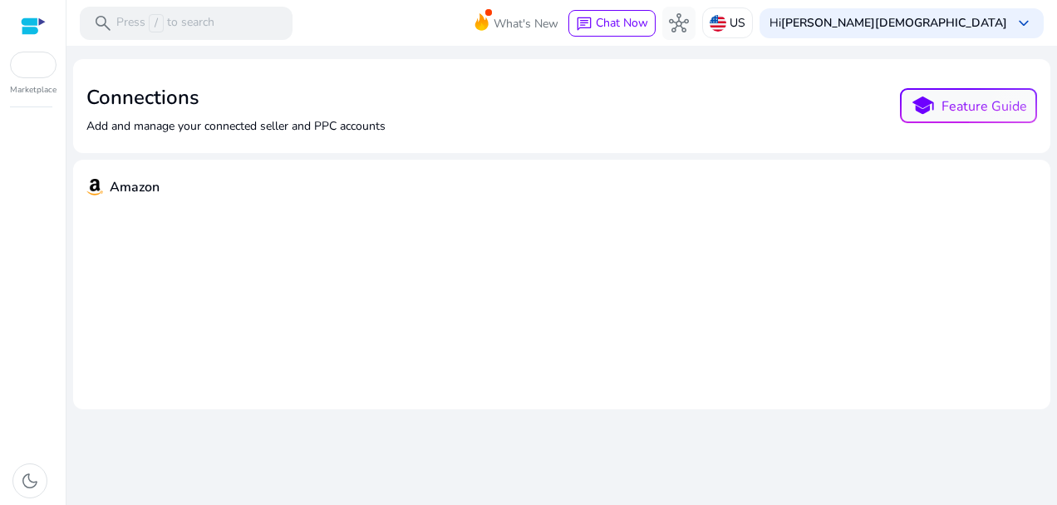
click at [43, 72] on div at bounding box center [33, 65] width 47 height 27
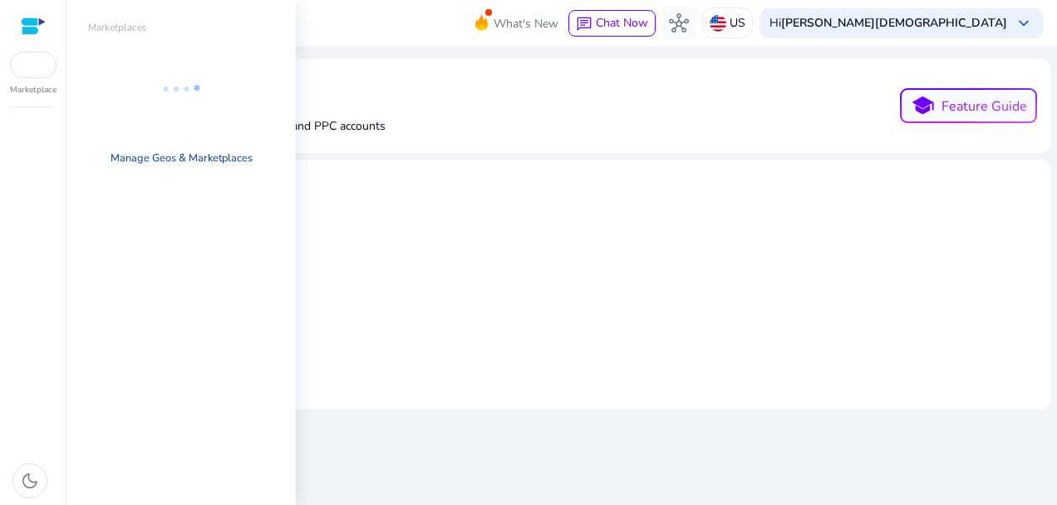
click at [178, 155] on link "Manage Geos & Marketplaces" at bounding box center [181, 158] width 169 height 30
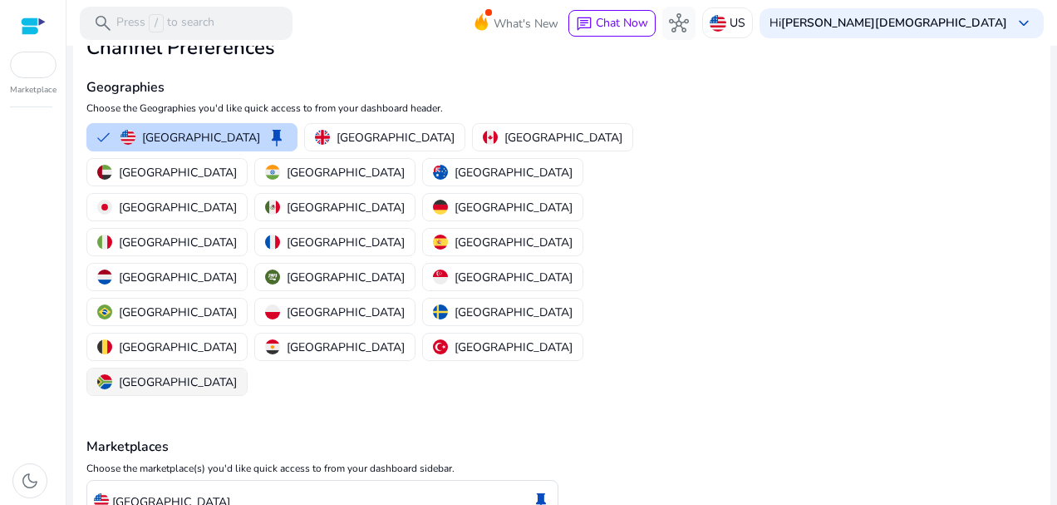
scroll to position [79, 0]
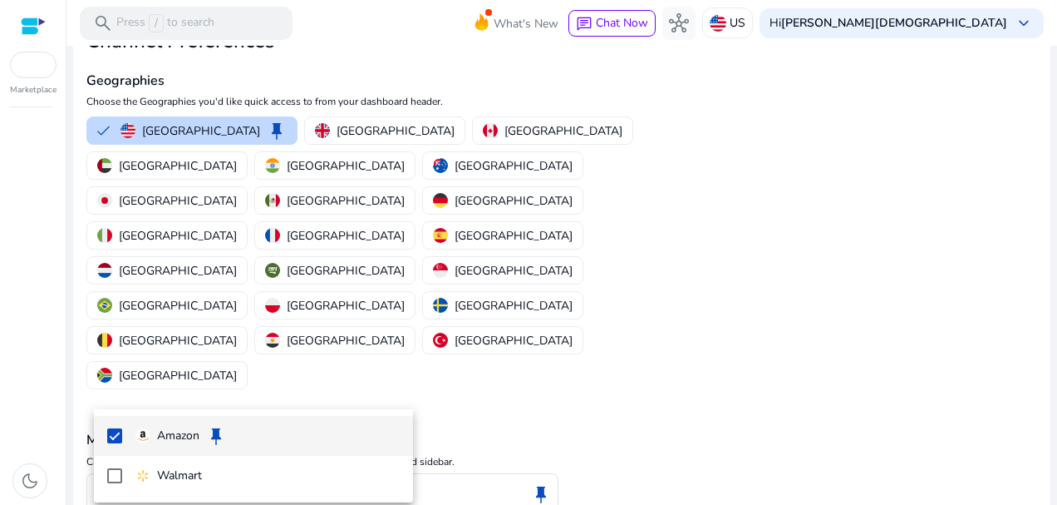
click at [386, 385] on div at bounding box center [528, 252] width 1057 height 505
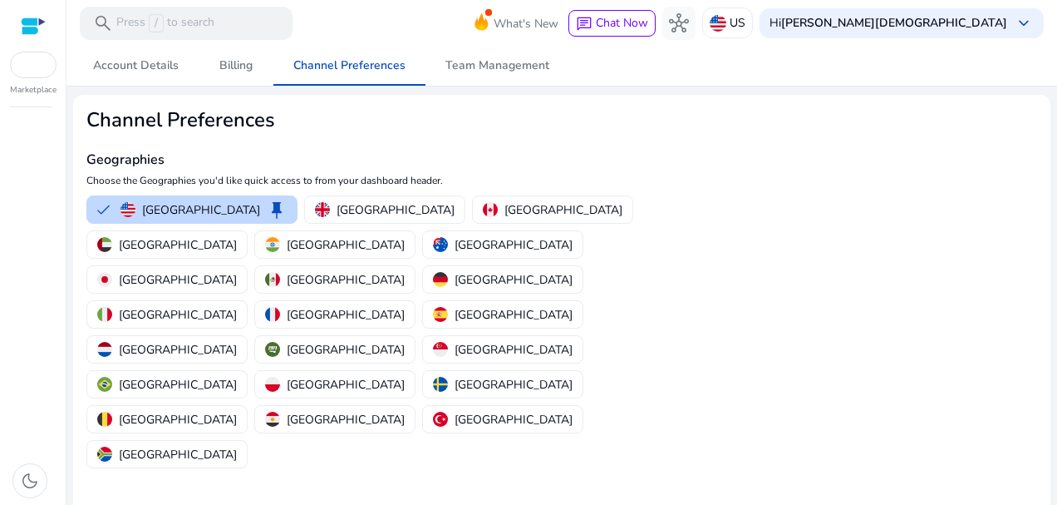
scroll to position [0, 0]
click at [149, 71] on span "Account Details" at bounding box center [136, 66] width 86 height 12
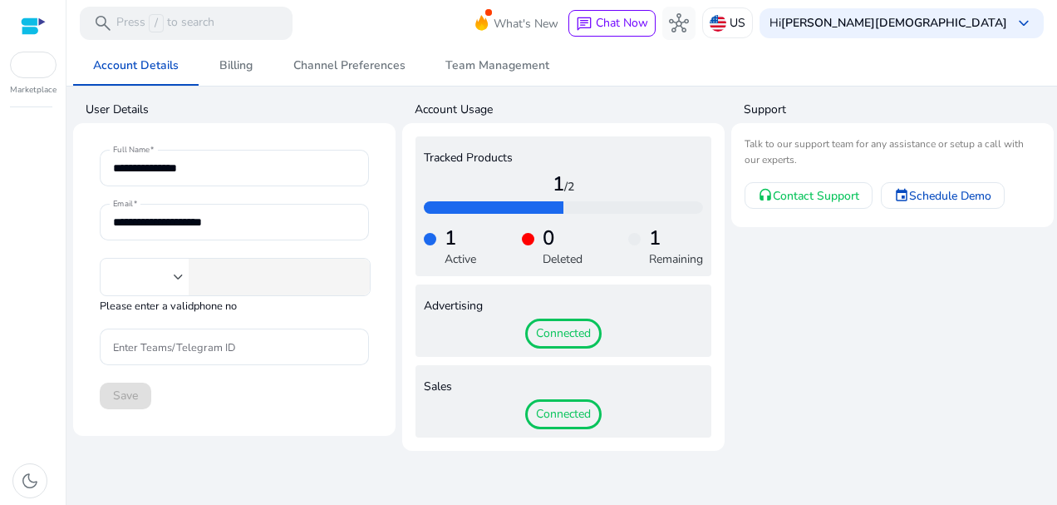
type input "**"
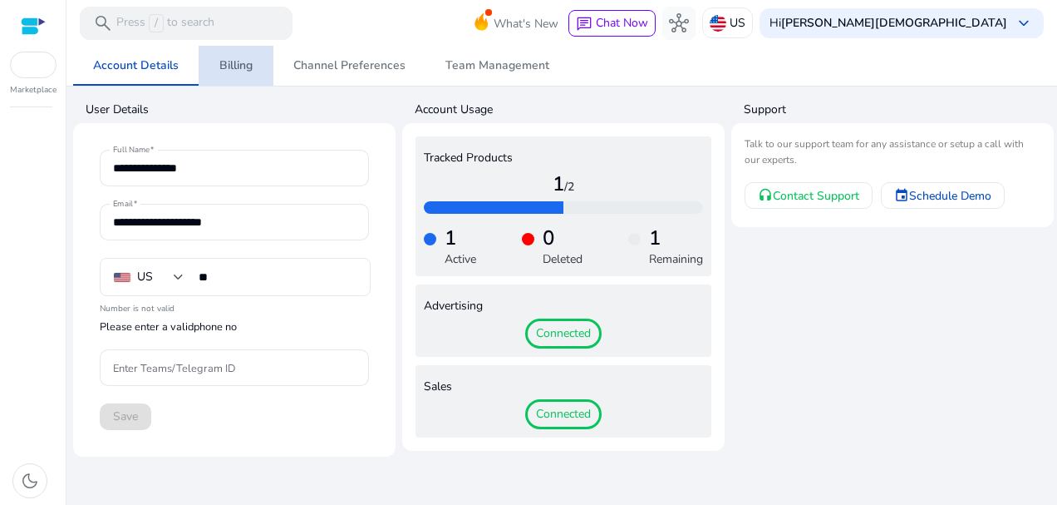
click at [246, 70] on span "Billing" at bounding box center [235, 66] width 33 height 12
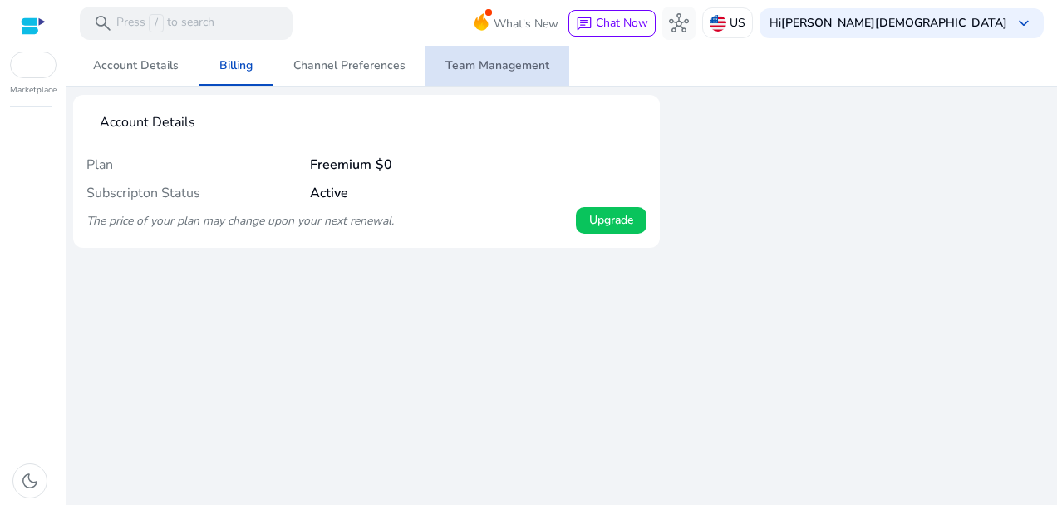
click at [503, 57] on span "Team Management" at bounding box center [498, 66] width 104 height 40
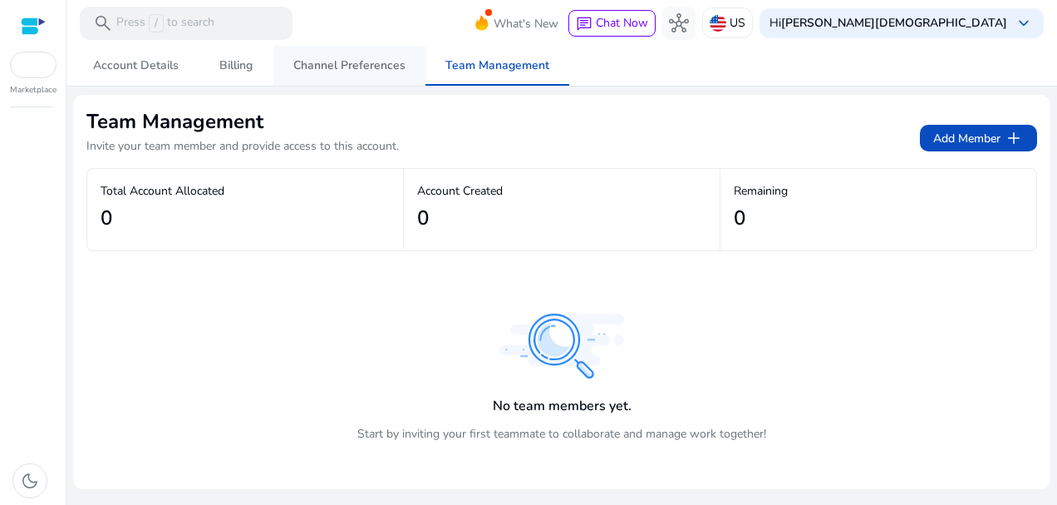
click at [360, 67] on span "Channel Preferences" at bounding box center [349, 66] width 112 height 12
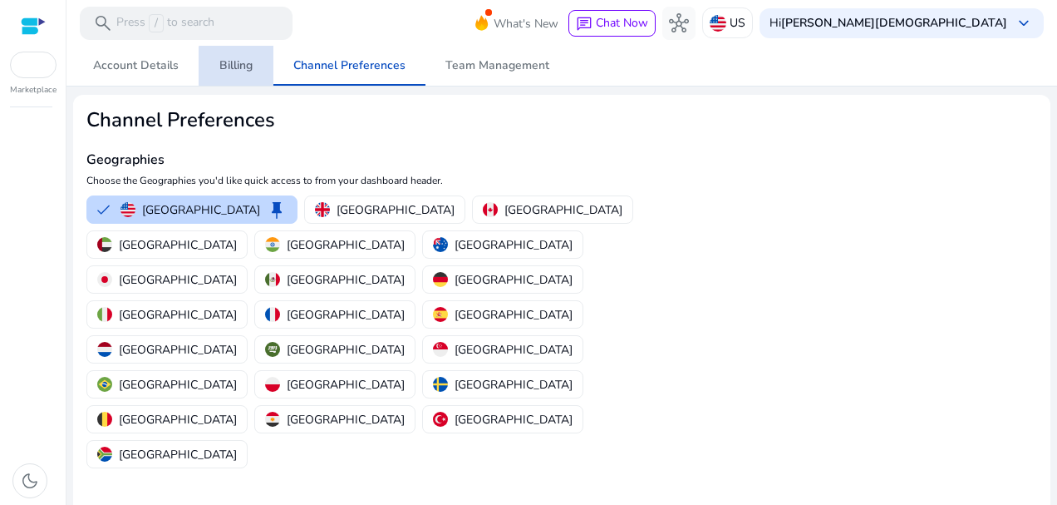
click at [239, 66] on span "Billing" at bounding box center [235, 66] width 33 height 12
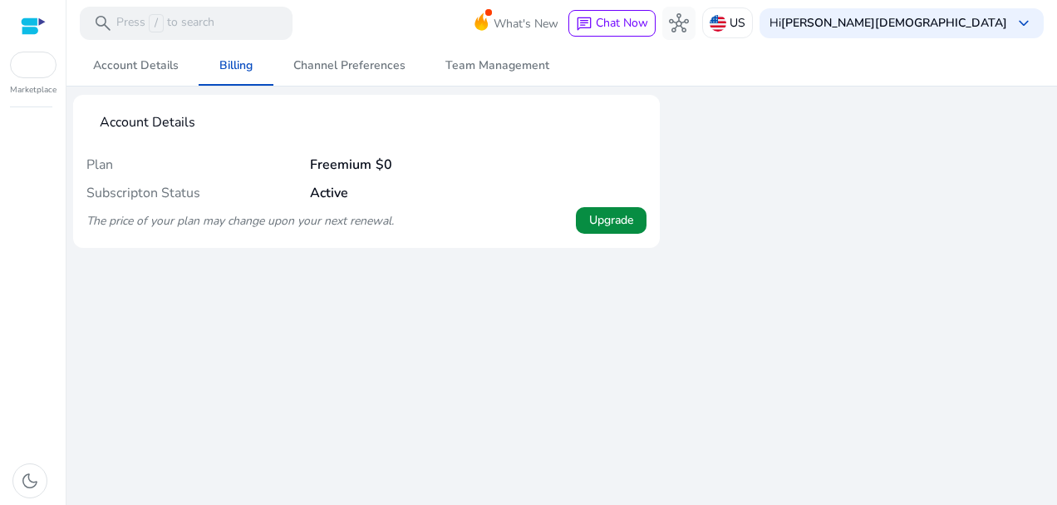
click at [593, 214] on span "Upgrade" at bounding box center [611, 219] width 44 height 17
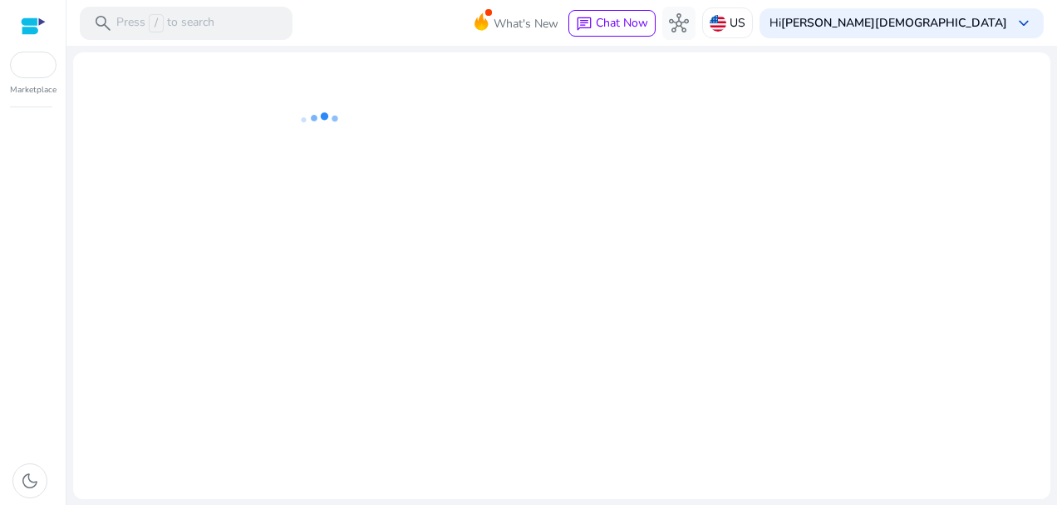
click at [39, 12] on div at bounding box center [33, 26] width 25 height 52
click at [37, 22] on div at bounding box center [33, 26] width 25 height 19
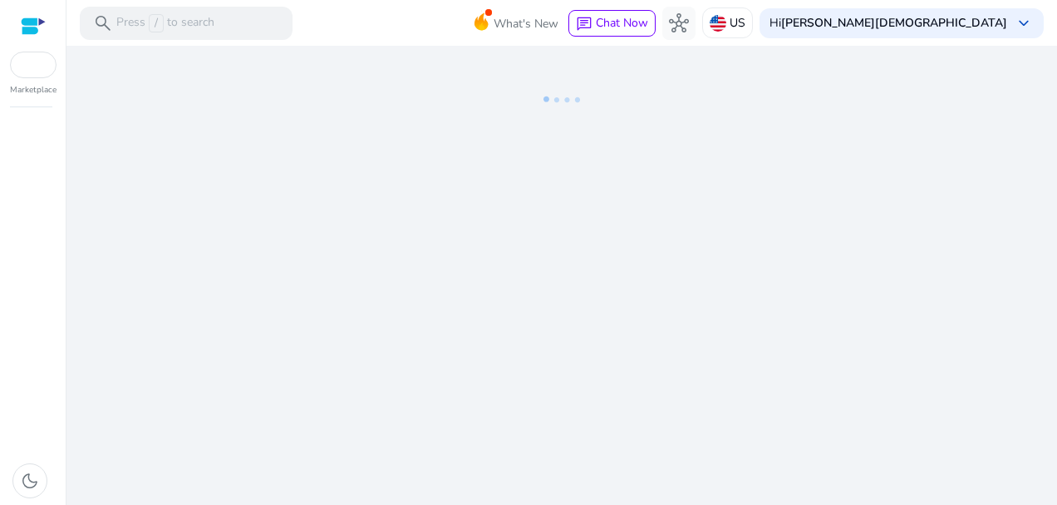
click at [978, 47] on div at bounding box center [562, 47] width 991 height 3
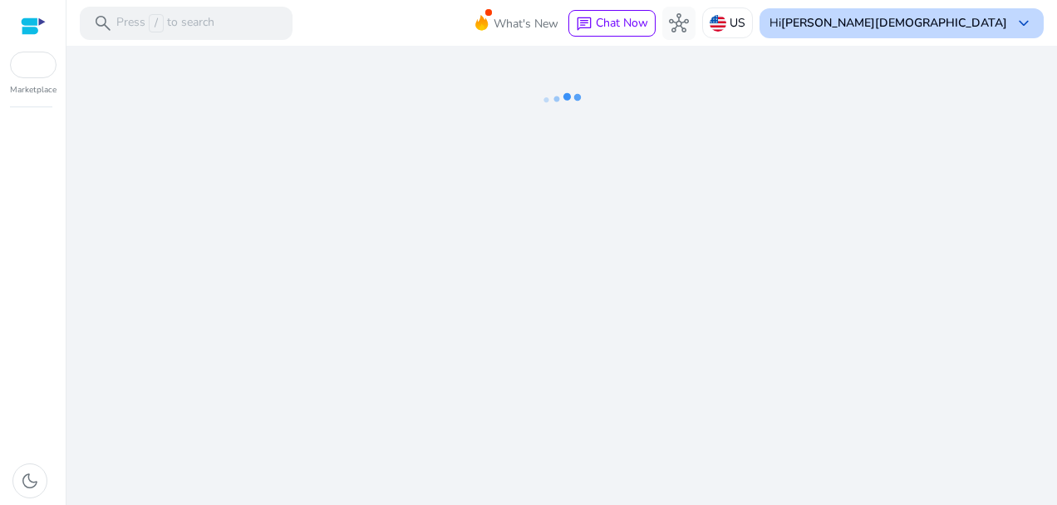
click at [994, 17] on b "[PERSON_NAME][DEMOGRAPHIC_DATA]" at bounding box center [894, 23] width 226 height 16
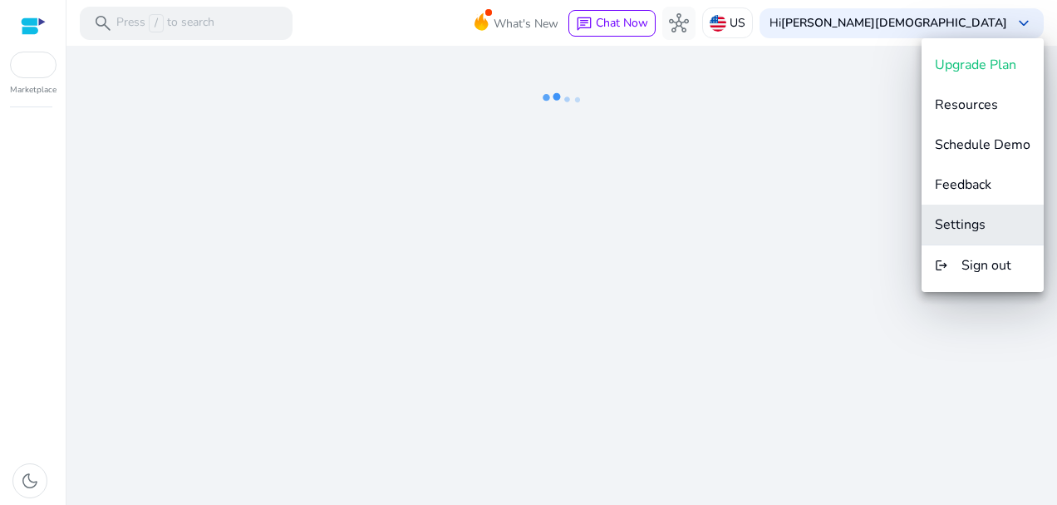
click at [981, 222] on span "Settings" at bounding box center [960, 224] width 51 height 18
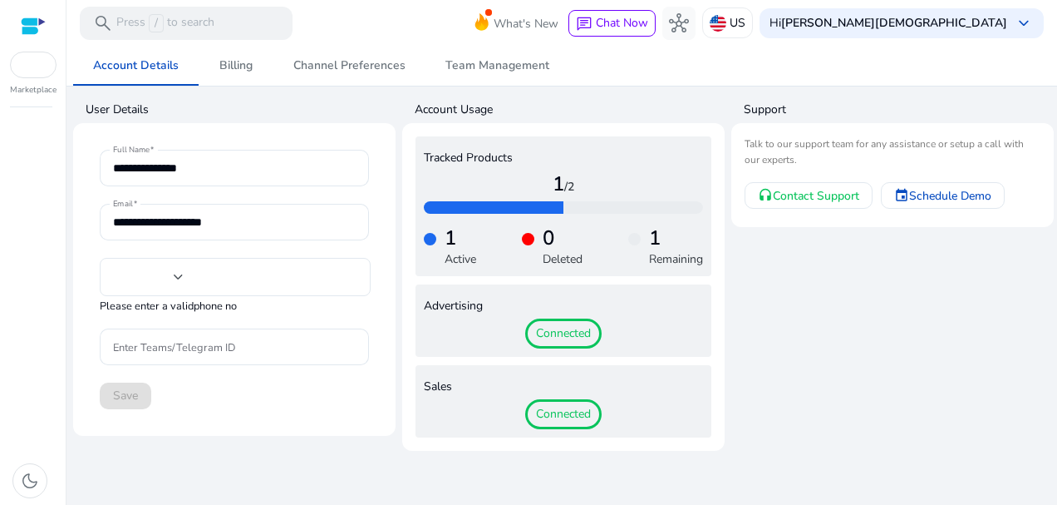
type input "**"
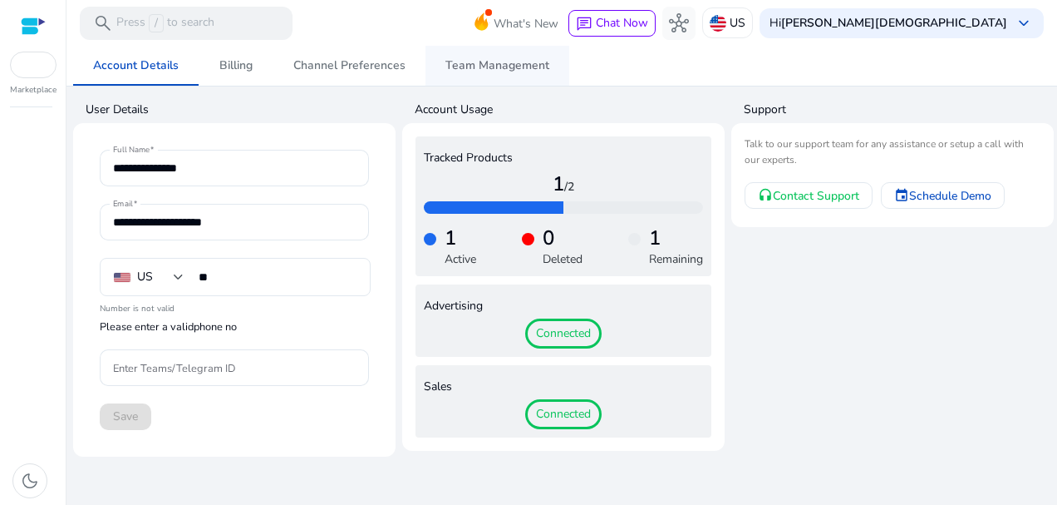
click at [476, 68] on span "Team Management" at bounding box center [498, 66] width 104 height 12
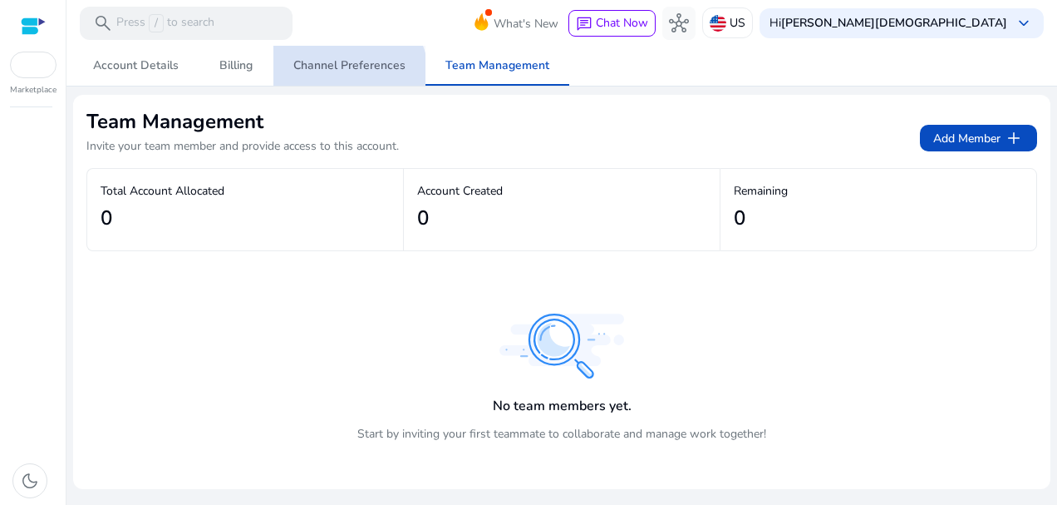
click at [345, 71] on span "Channel Preferences" at bounding box center [349, 66] width 112 height 12
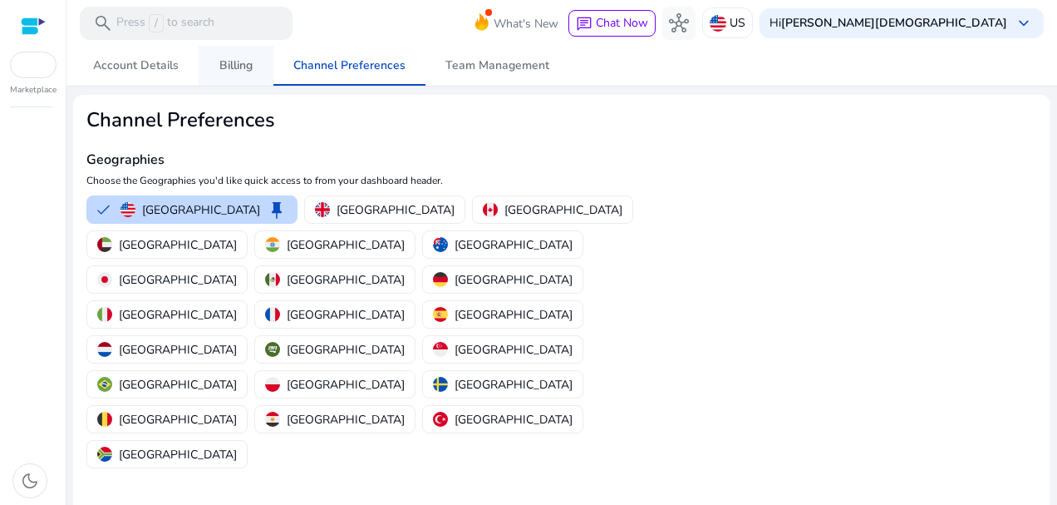
click at [232, 79] on span "Billing" at bounding box center [235, 66] width 33 height 40
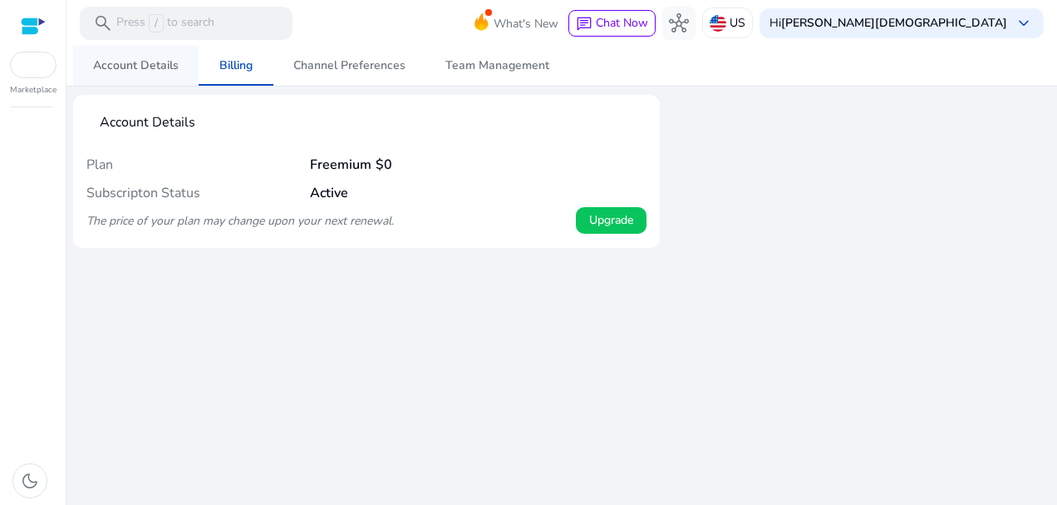
click at [148, 78] on span "Account Details" at bounding box center [136, 66] width 86 height 40
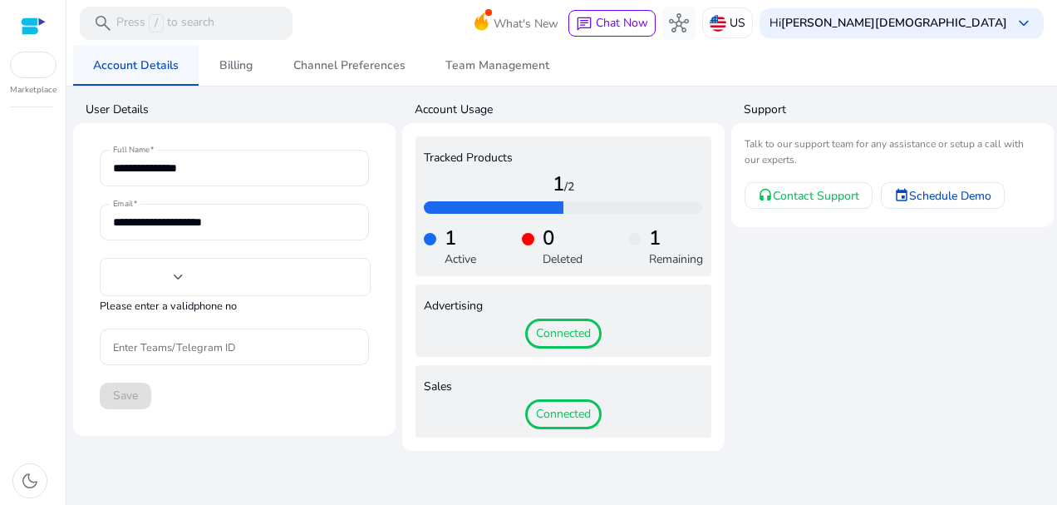
type input "**"
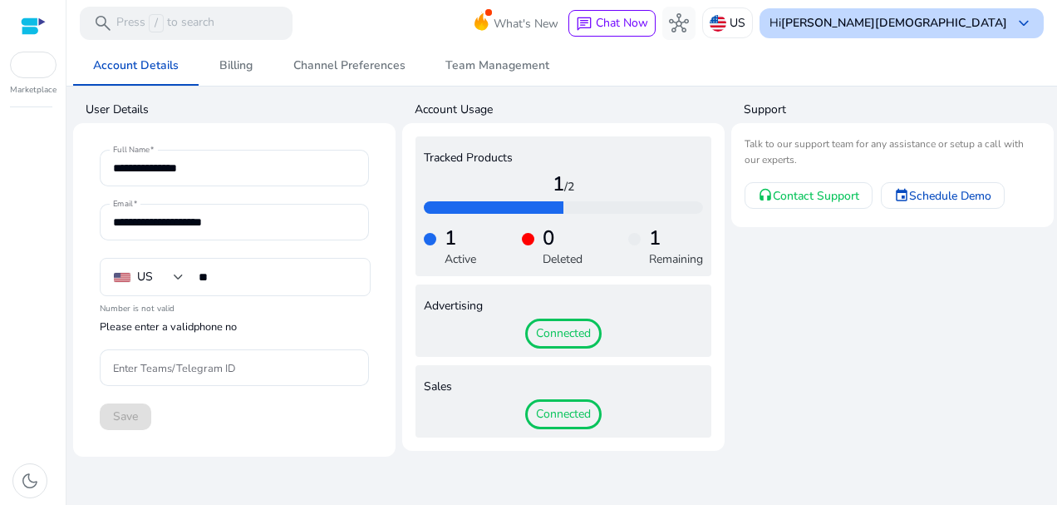
click at [995, 30] on b "[PERSON_NAME][DEMOGRAPHIC_DATA]" at bounding box center [894, 23] width 226 height 16
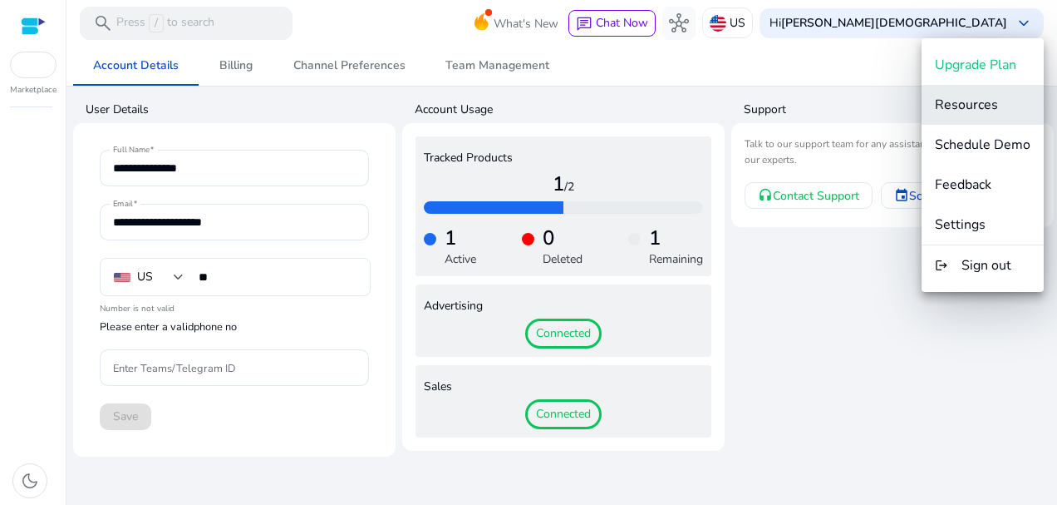
click at [987, 104] on span "Resources" at bounding box center [966, 105] width 63 height 18
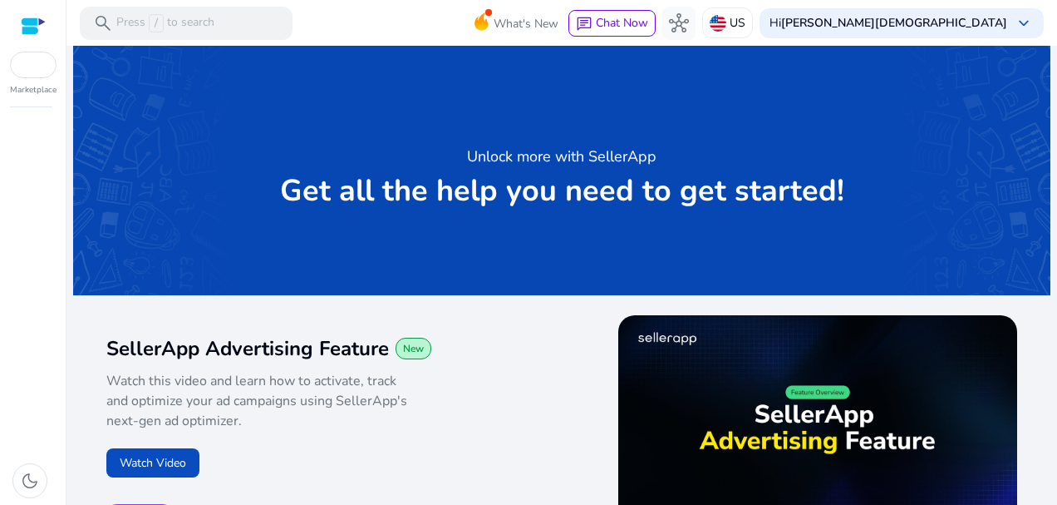
click at [36, 33] on div at bounding box center [33, 26] width 25 height 19
